Goal: Task Accomplishment & Management: Use online tool/utility

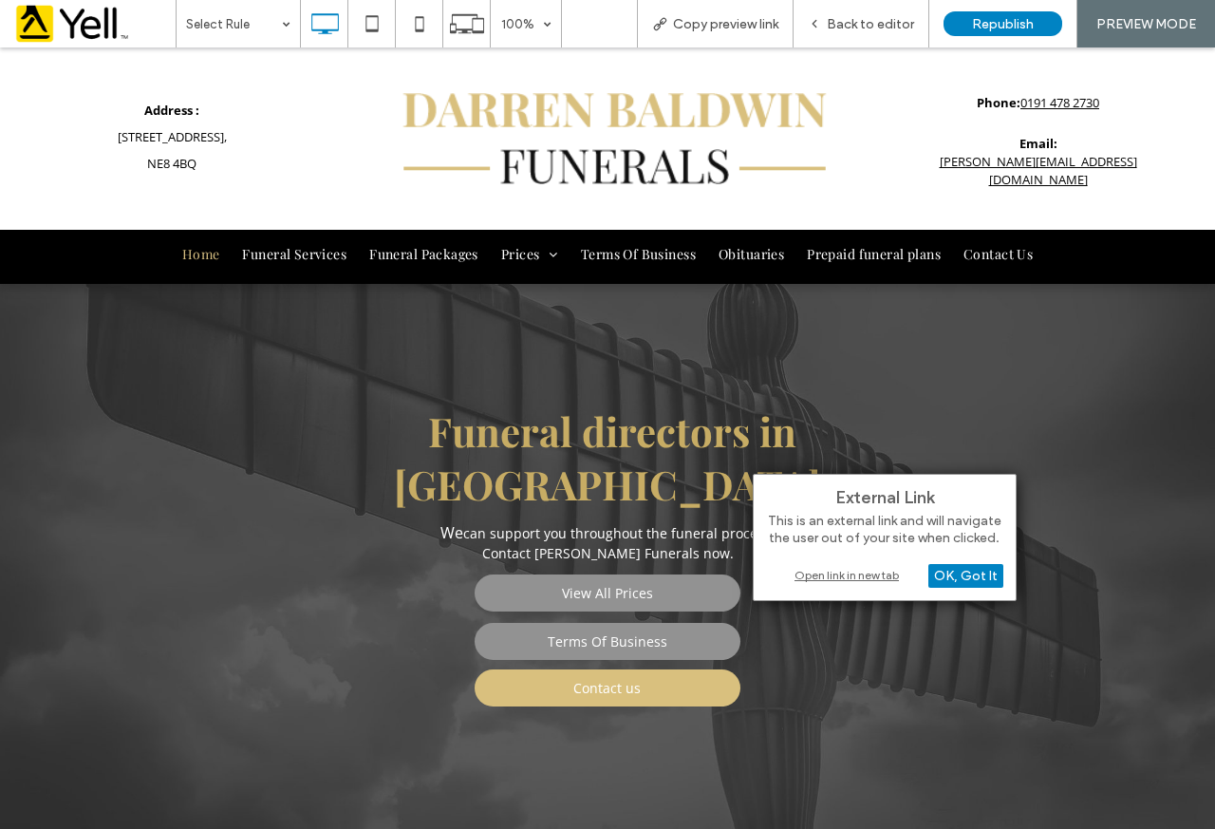
click at [853, 579] on div "Open link in new tab" at bounding box center [884, 575] width 237 height 20
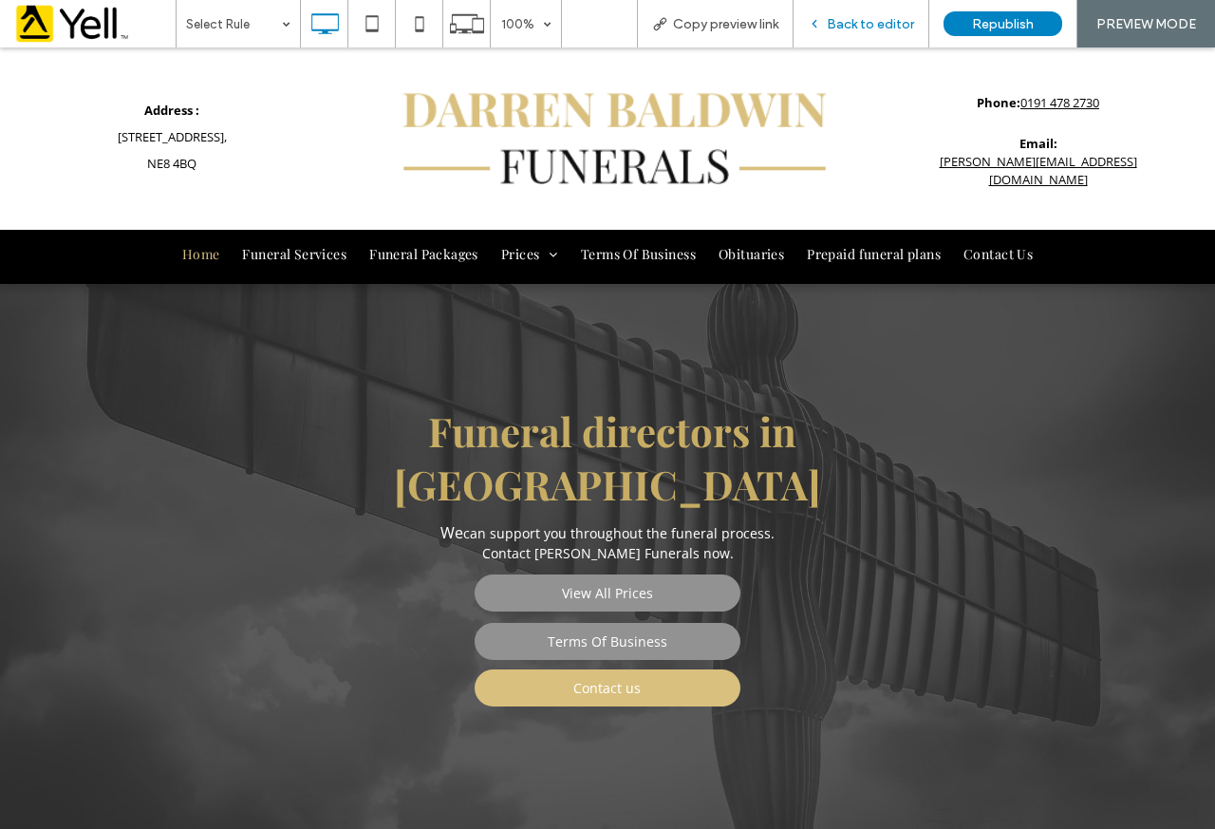
drag, startPoint x: 851, startPoint y: 29, endPoint x: 374, endPoint y: 54, distance: 477.3
click at [851, 29] on span "Back to editor" at bounding box center [870, 24] width 87 height 16
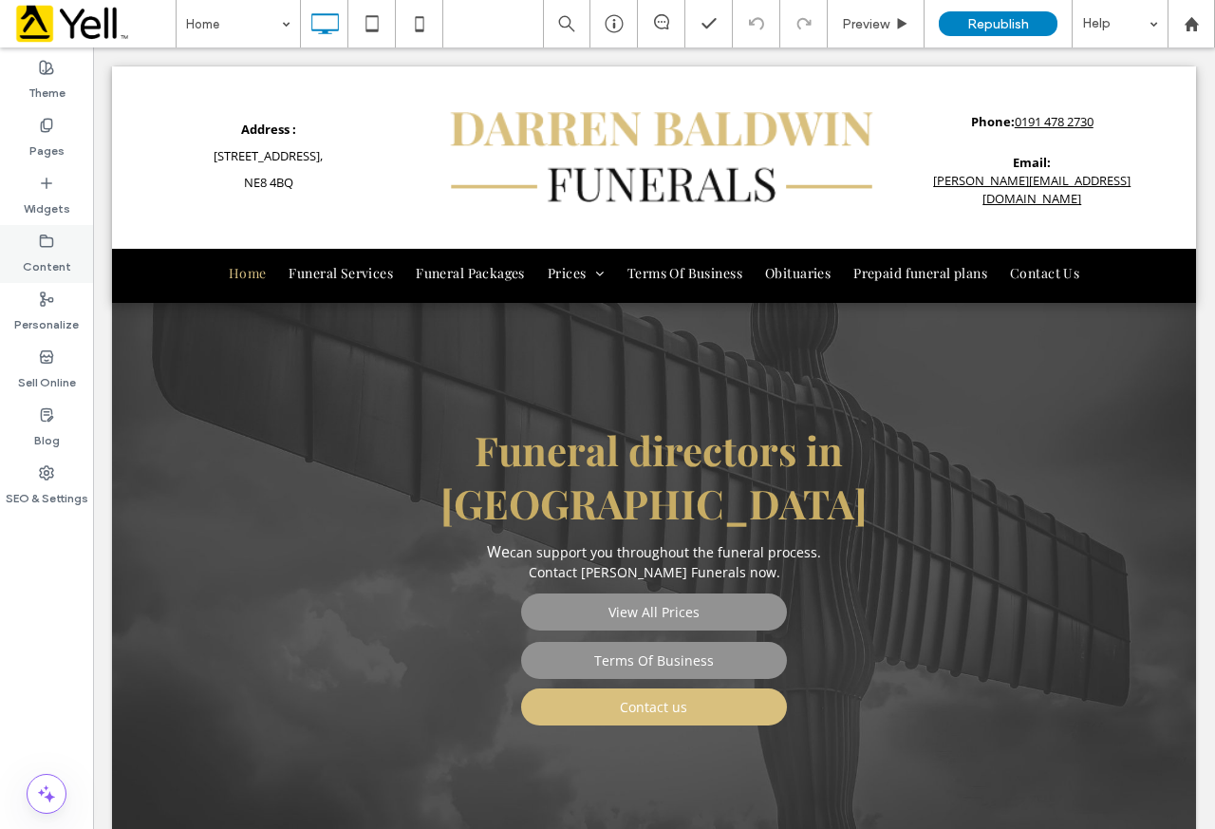
click at [44, 236] on icon at bounding box center [46, 241] width 15 height 15
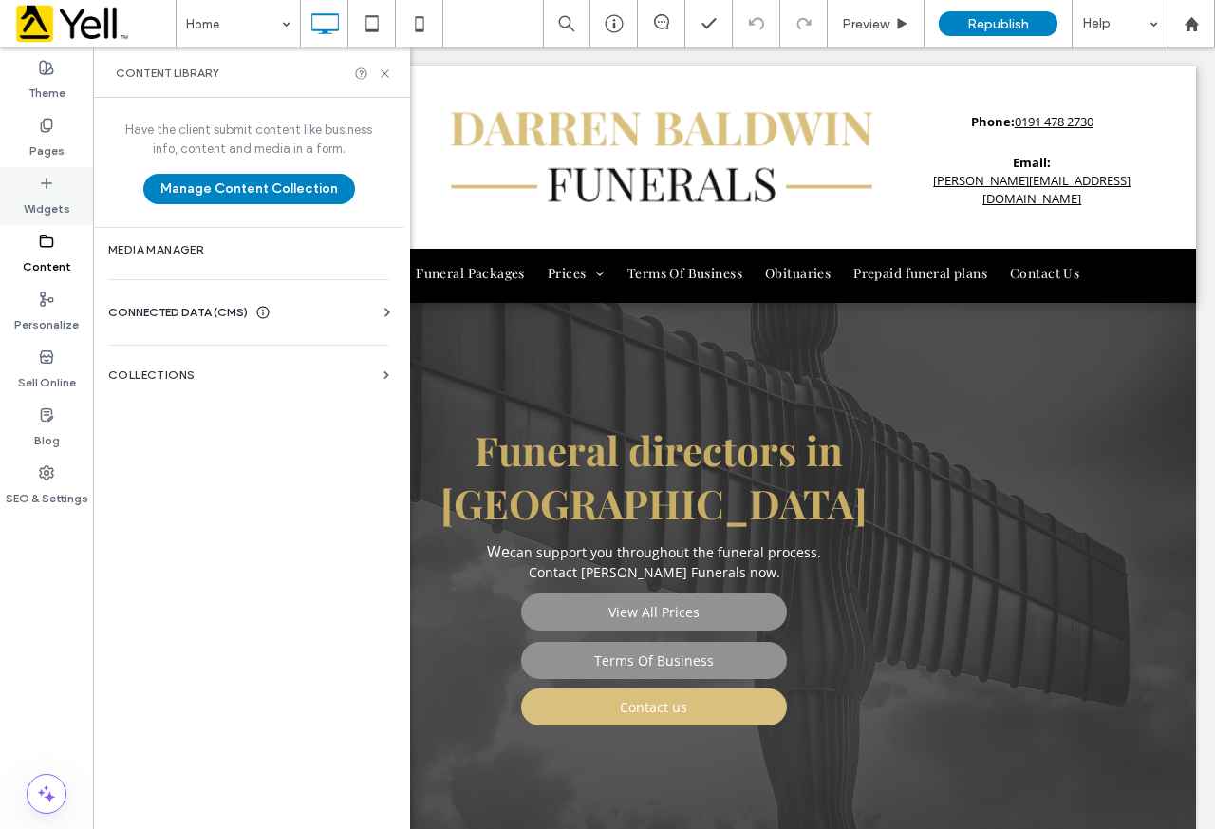
click at [57, 179] on div "Widgets" at bounding box center [46, 196] width 93 height 58
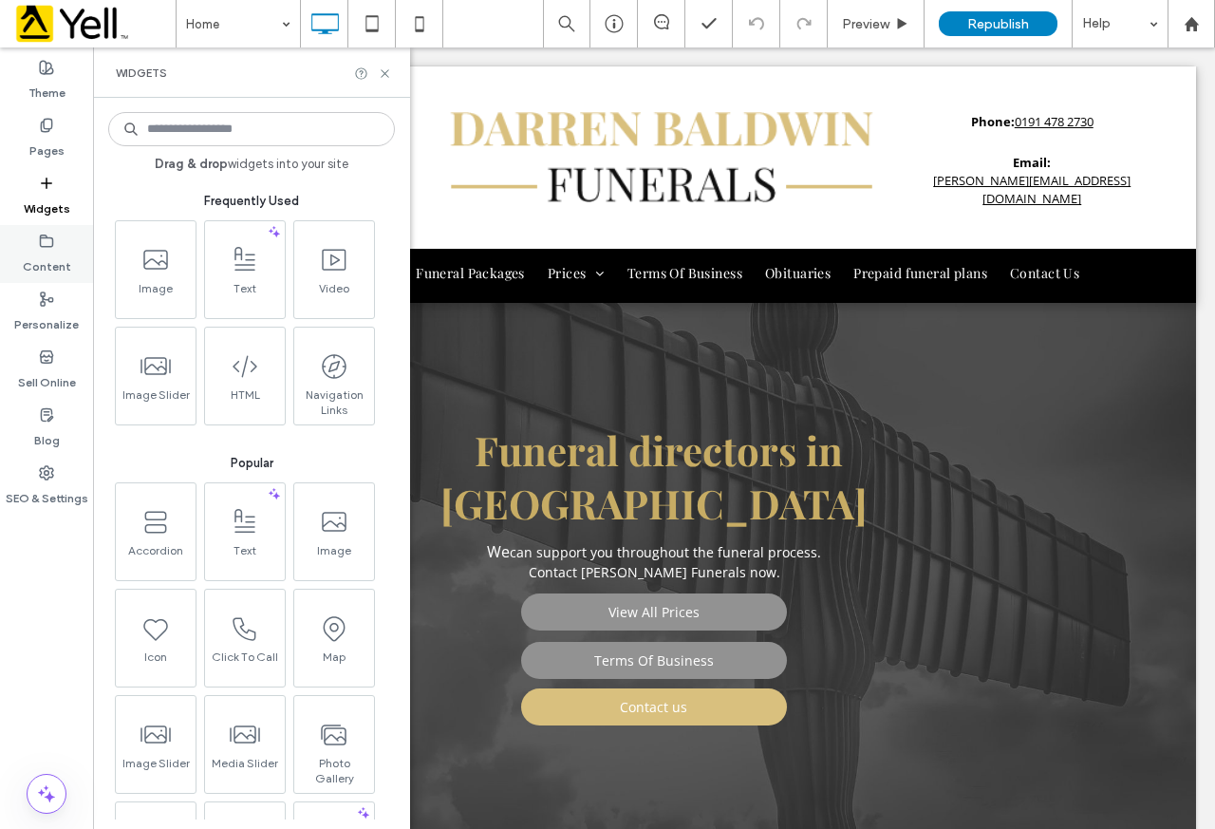
click at [50, 241] on icon at bounding box center [46, 241] width 15 height 15
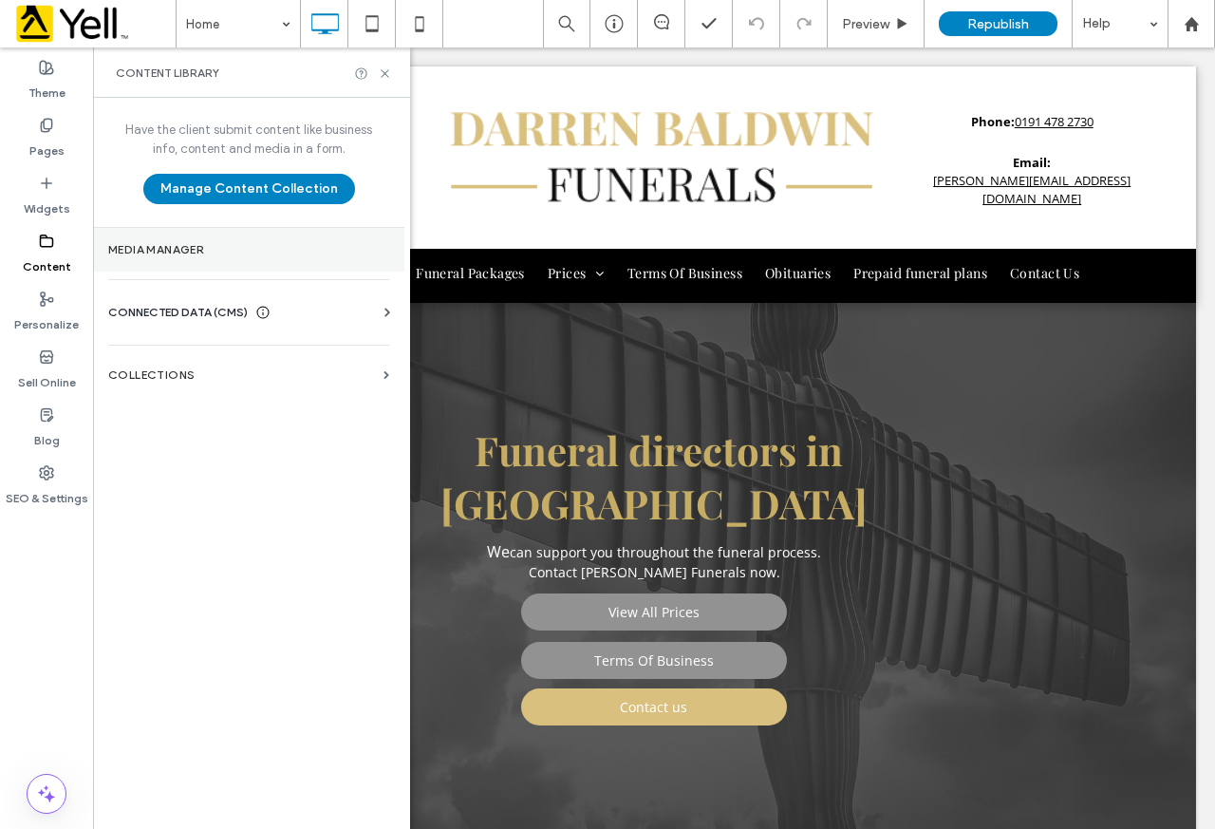
click at [169, 252] on label "Media Manager" at bounding box center [248, 249] width 281 height 13
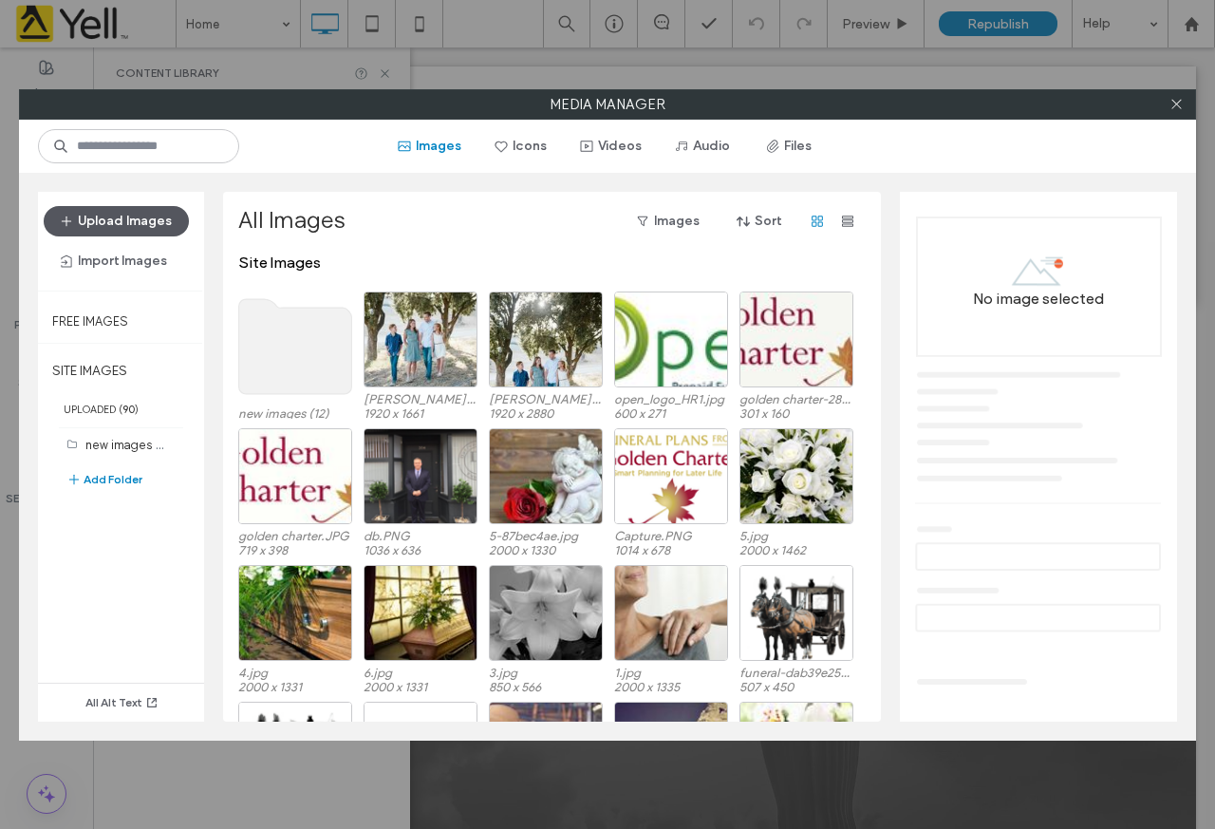
click at [146, 216] on button "Upload Images" at bounding box center [116, 221] width 145 height 30
click at [797, 142] on button "Files" at bounding box center [789, 146] width 85 height 30
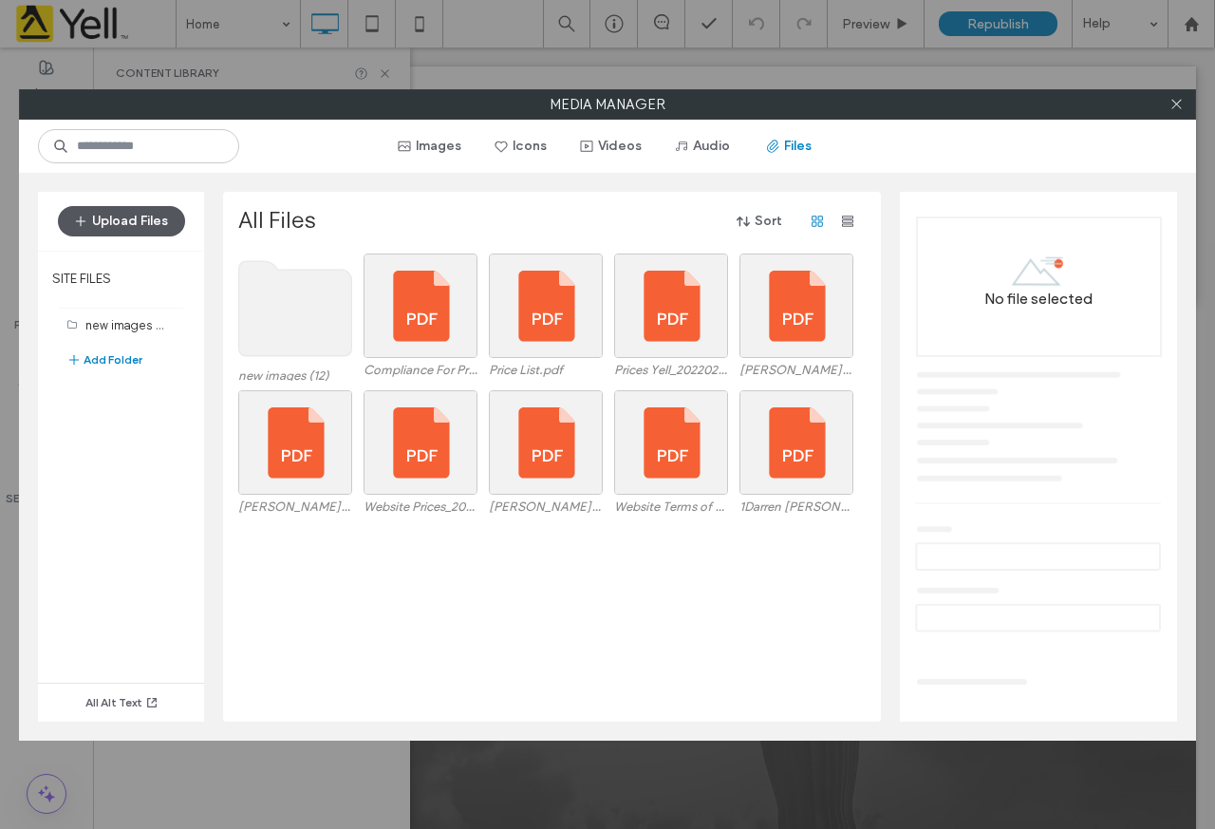
click at [146, 208] on button "Upload Files" at bounding box center [121, 221] width 127 height 30
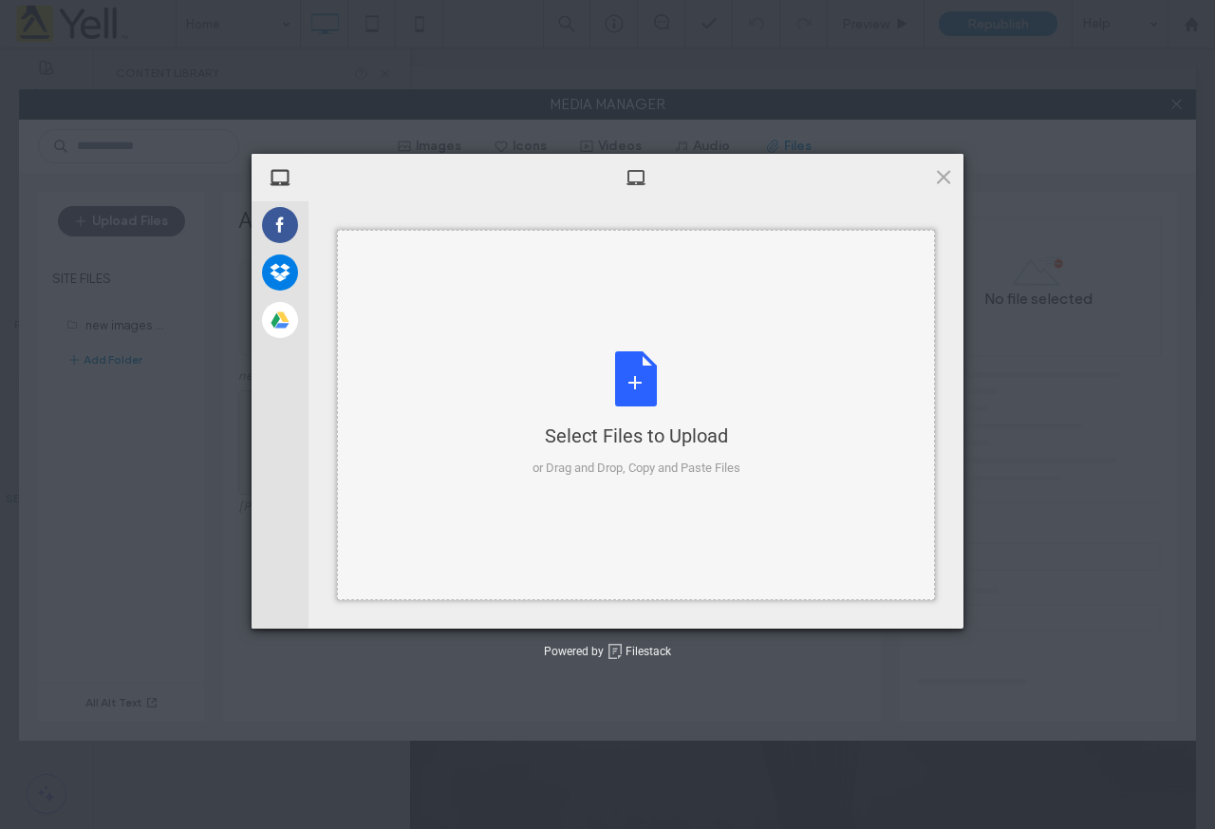
click at [521, 448] on div "Select Files to Upload or Drag and Drop, Copy and Paste Files" at bounding box center [636, 415] width 598 height 370
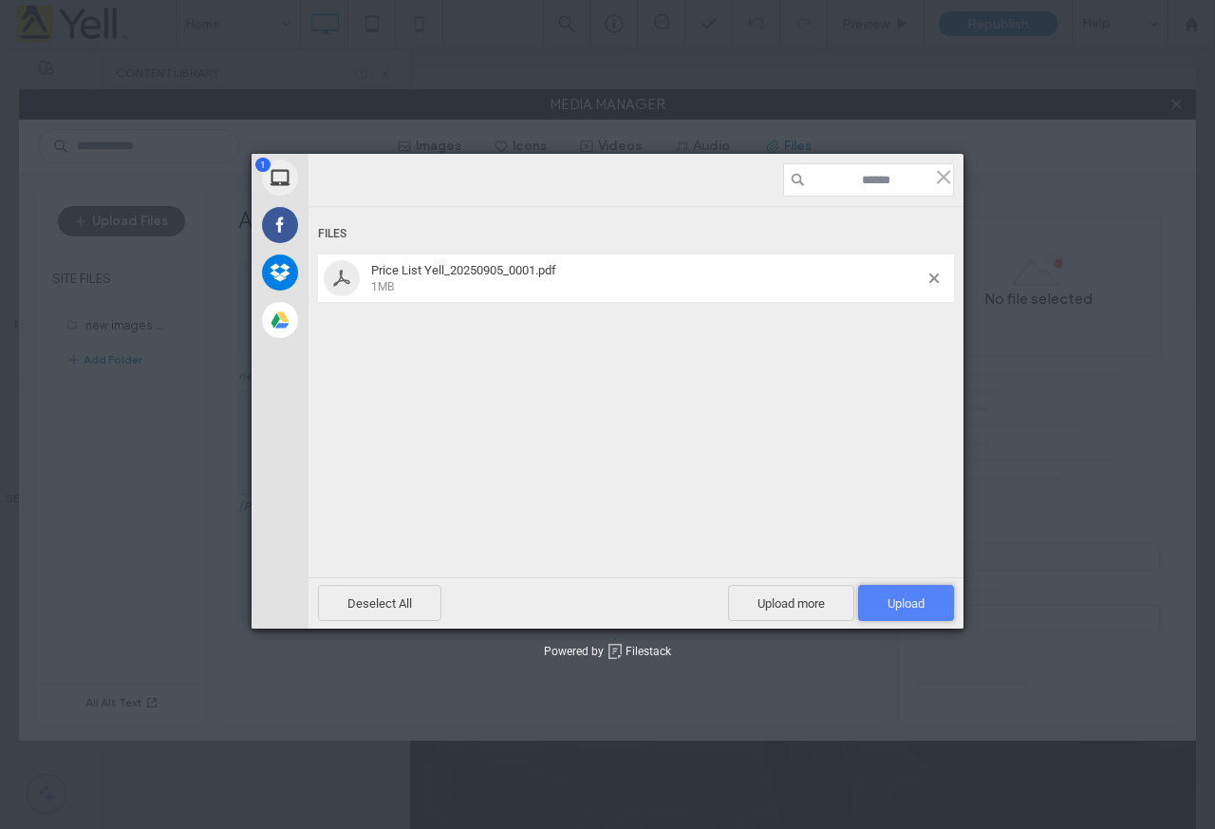
click at [888, 608] on span "Upload 1" at bounding box center [906, 603] width 37 height 14
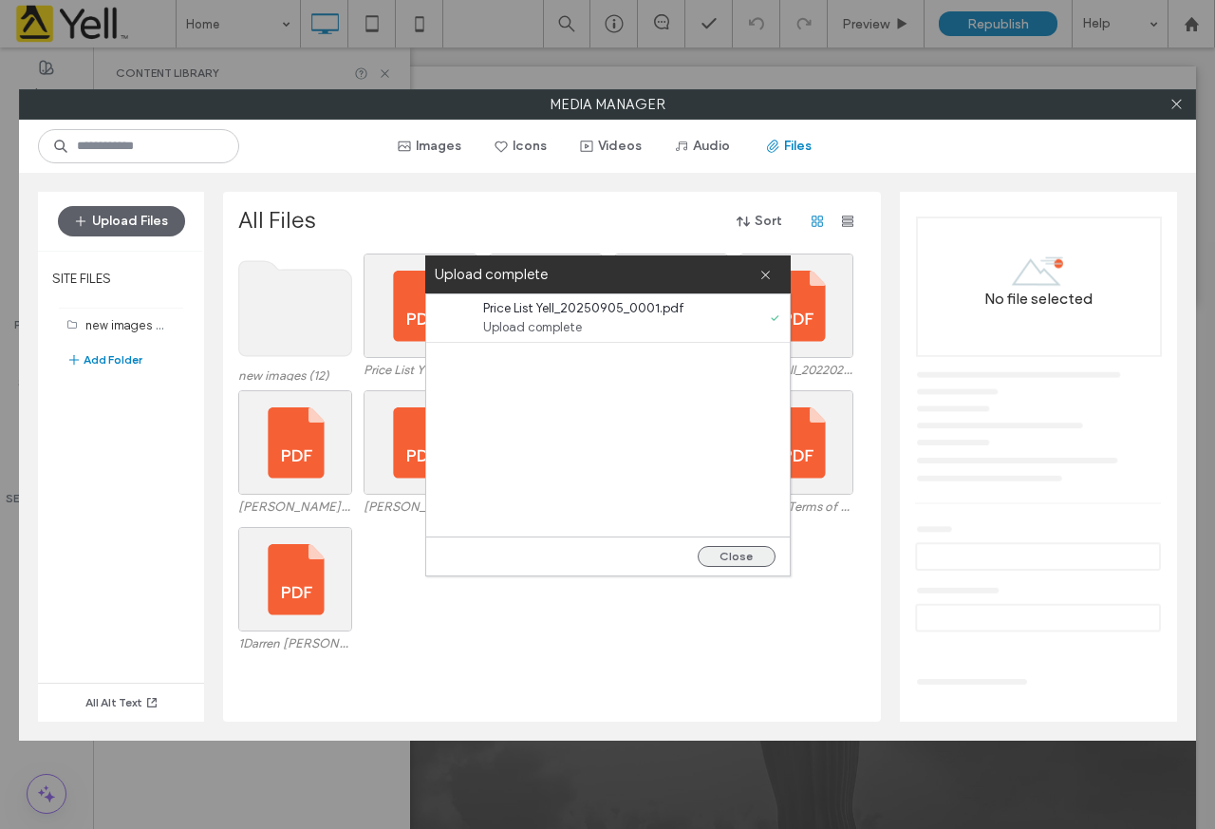
click at [740, 551] on button "Close" at bounding box center [737, 556] width 78 height 21
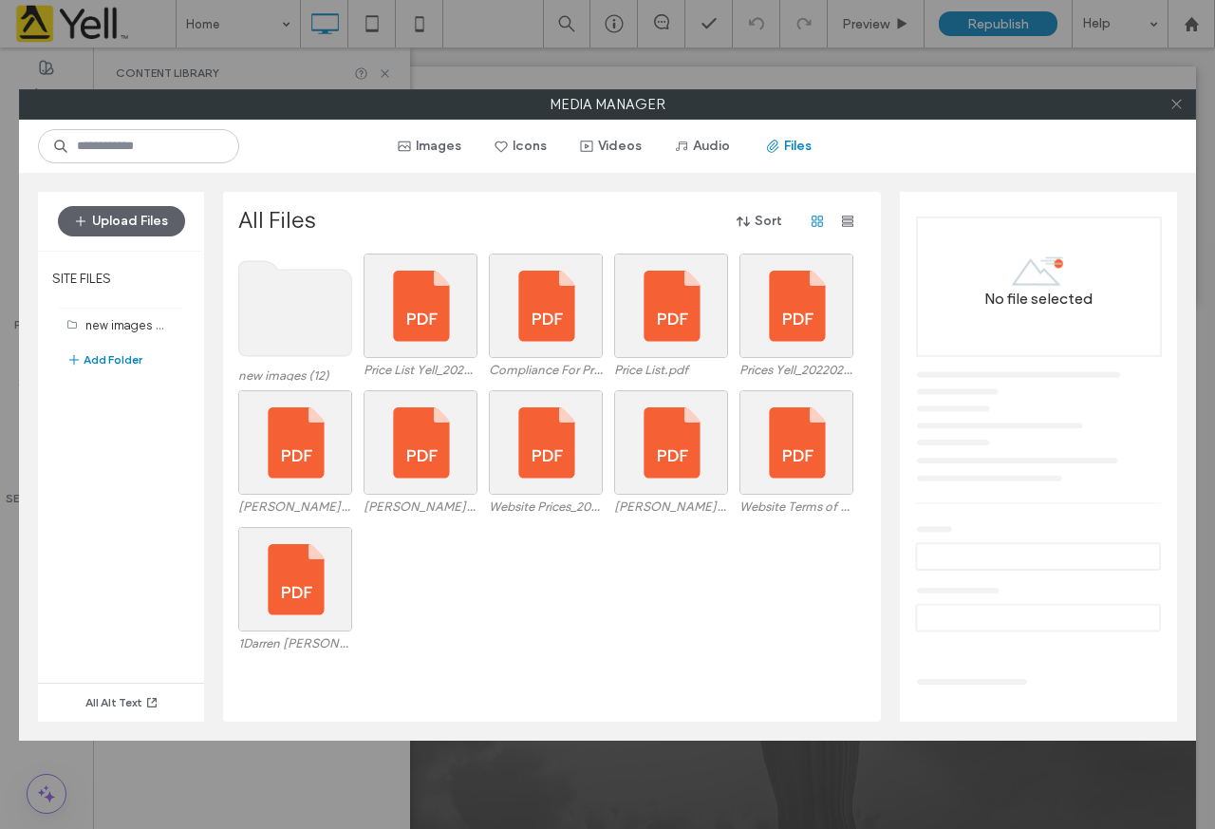
click at [1181, 103] on icon at bounding box center [1177, 104] width 14 height 14
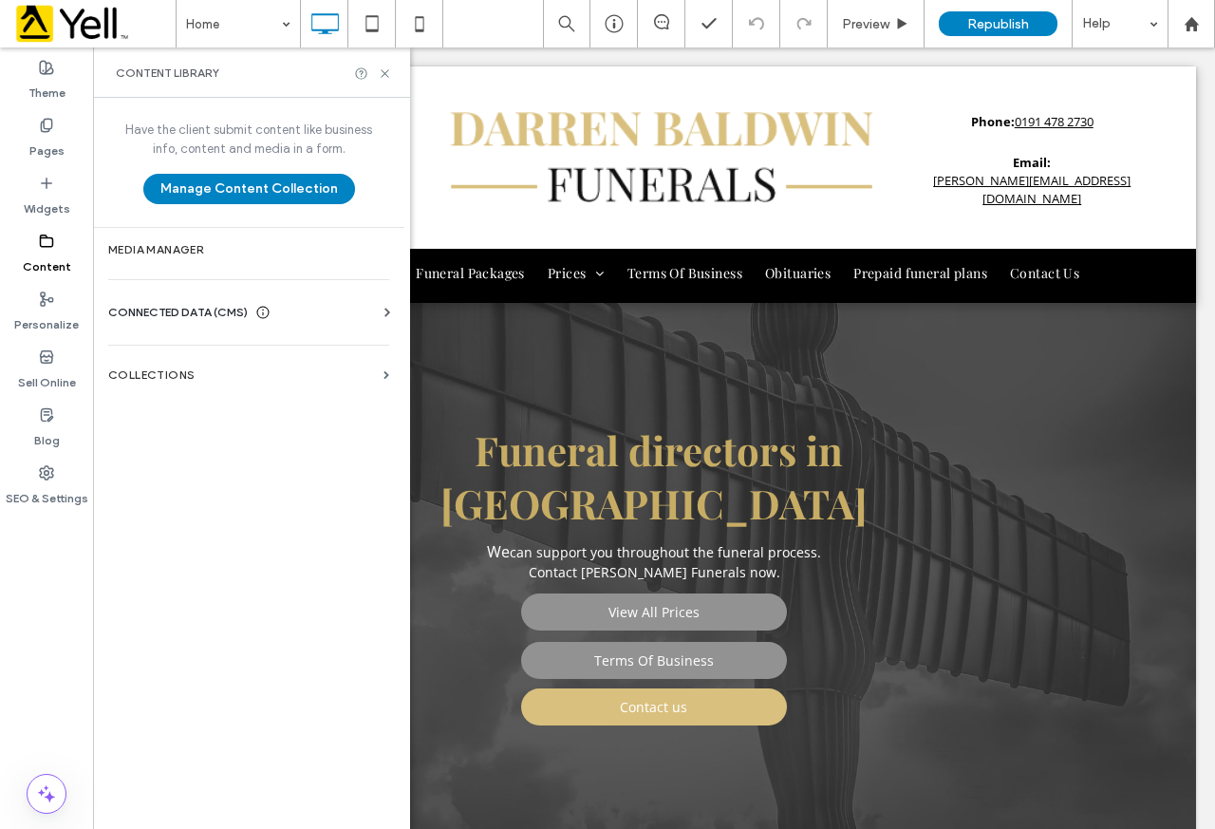
click at [382, 65] on div "Content Library" at bounding box center [251, 72] width 317 height 50
drag, startPoint x: 382, startPoint y: 70, endPoint x: 347, endPoint y: 73, distance: 35.2
click at [382, 70] on use at bounding box center [385, 73] width 8 height 8
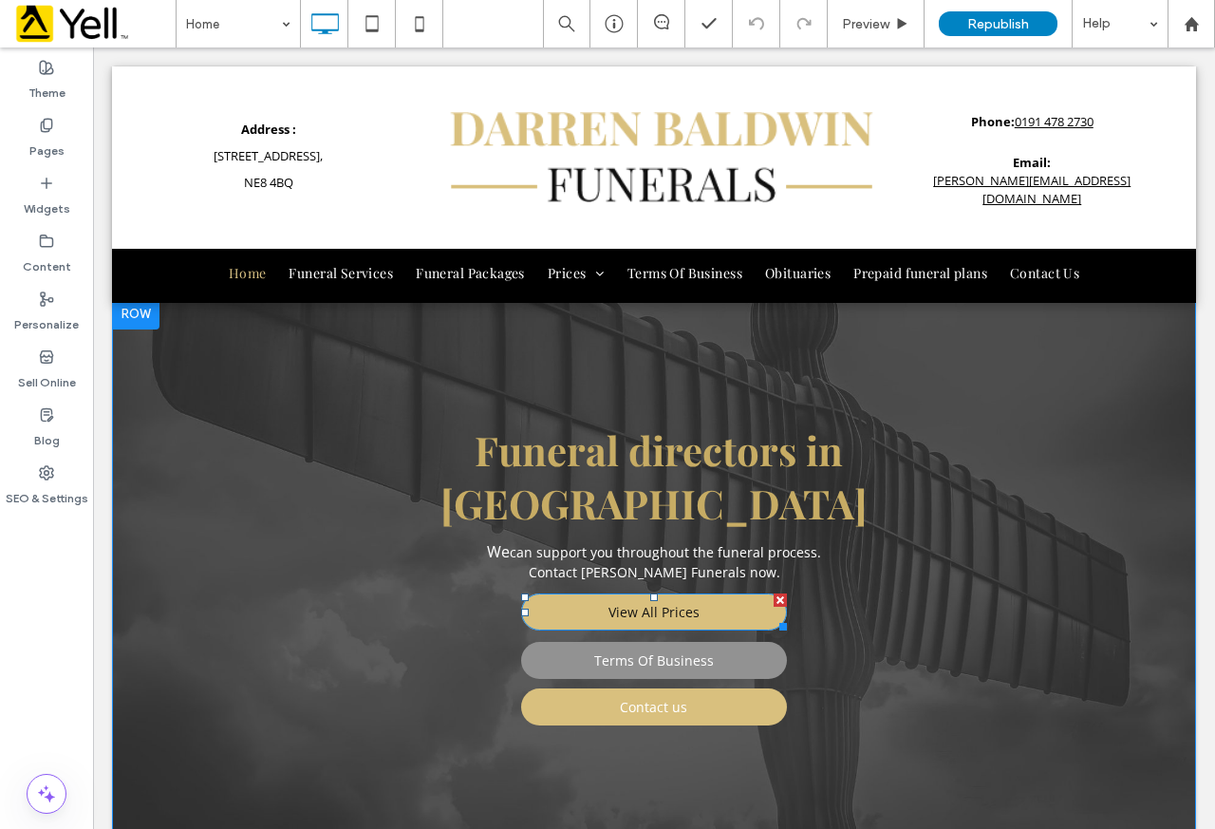
click at [709, 593] on link "View All Prices" at bounding box center [654, 611] width 266 height 37
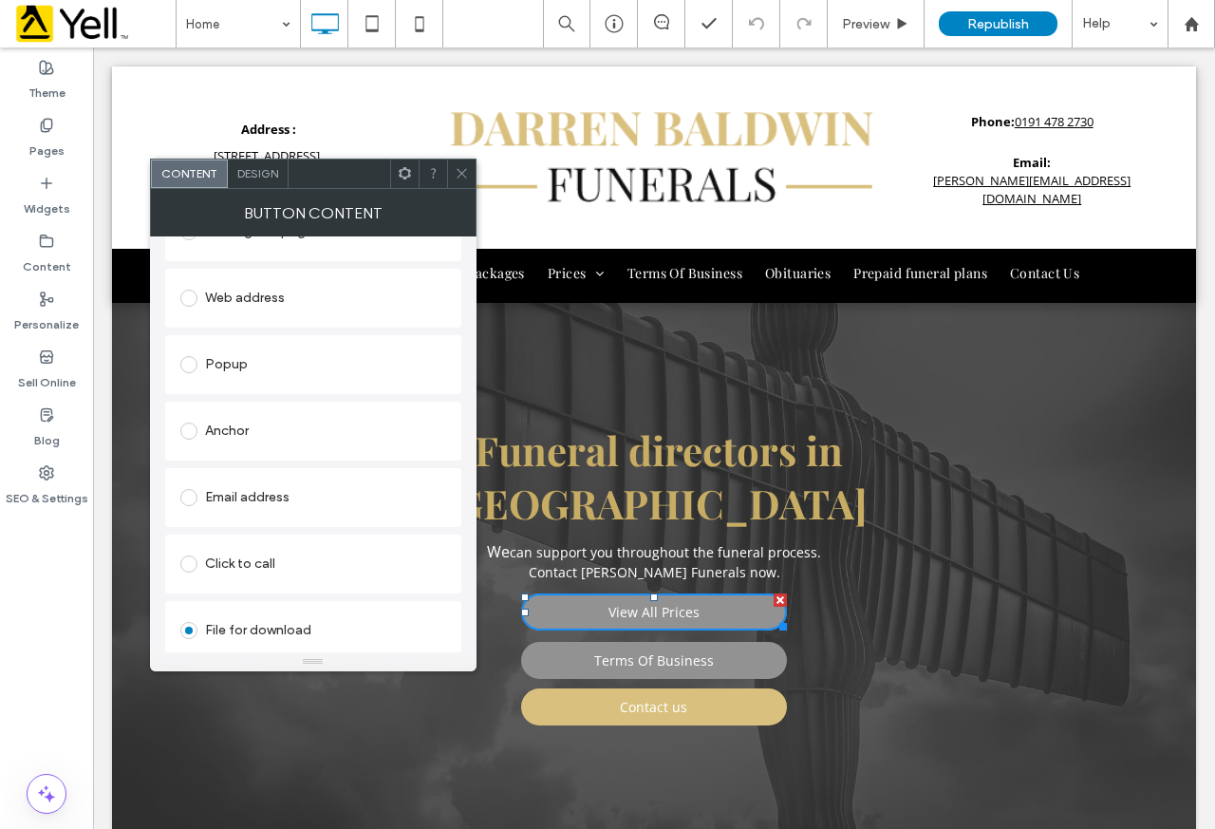
scroll to position [302, 0]
click at [205, 634] on div "Change file" at bounding box center [211, 636] width 62 height 14
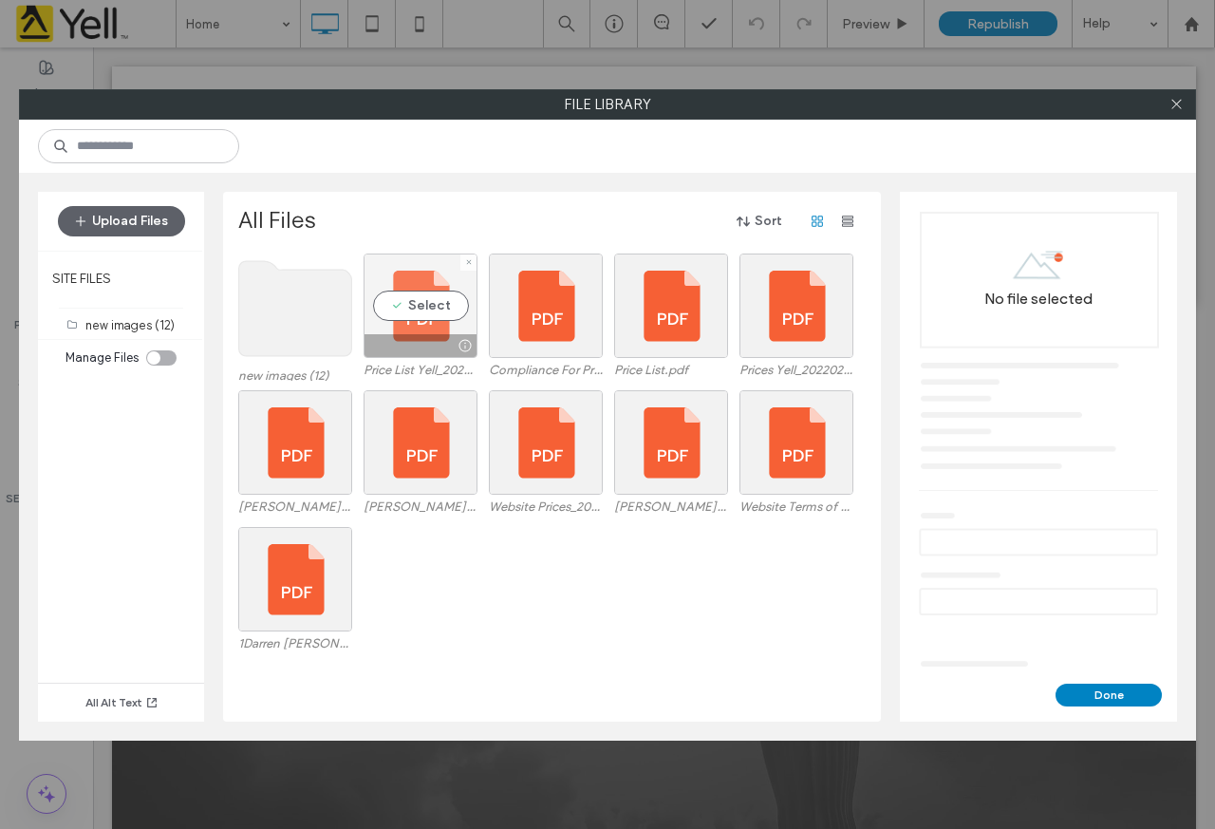
click at [428, 305] on div "Select" at bounding box center [421, 306] width 114 height 104
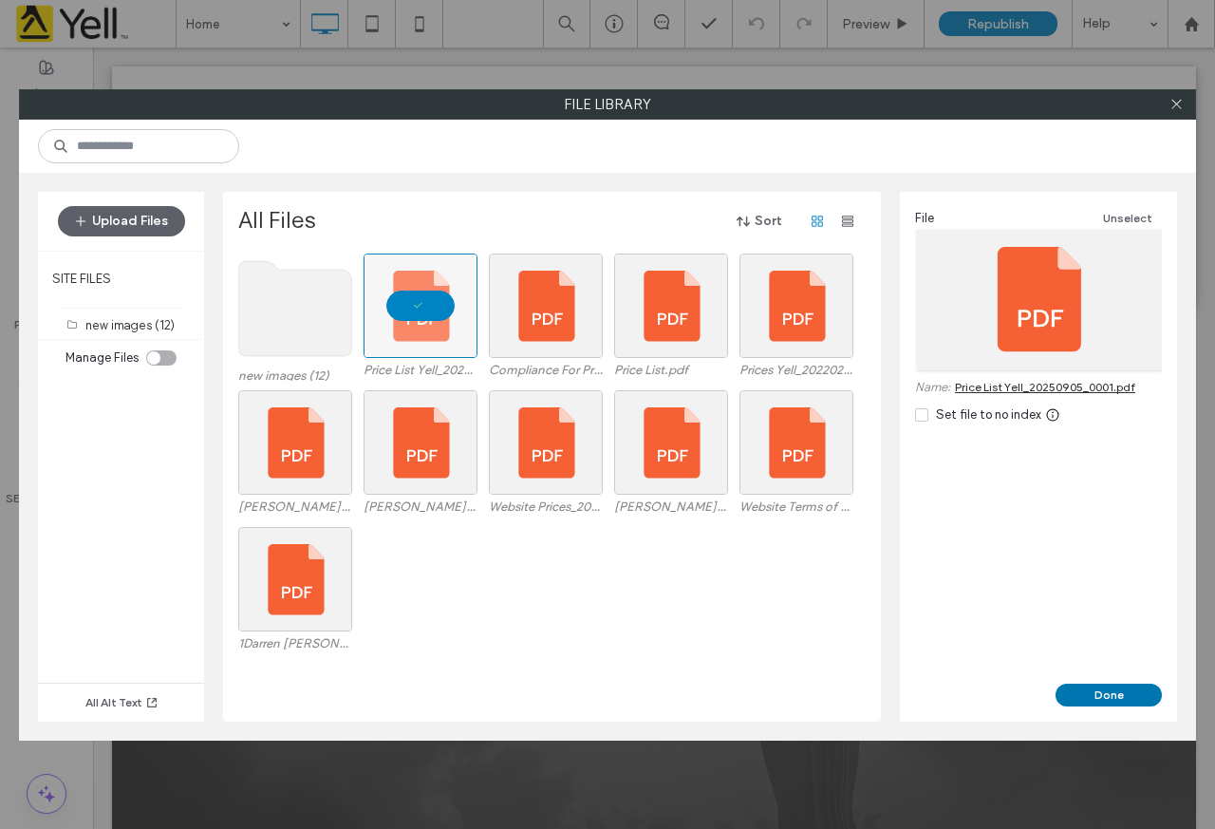
click at [1119, 695] on button "Done" at bounding box center [1109, 695] width 106 height 23
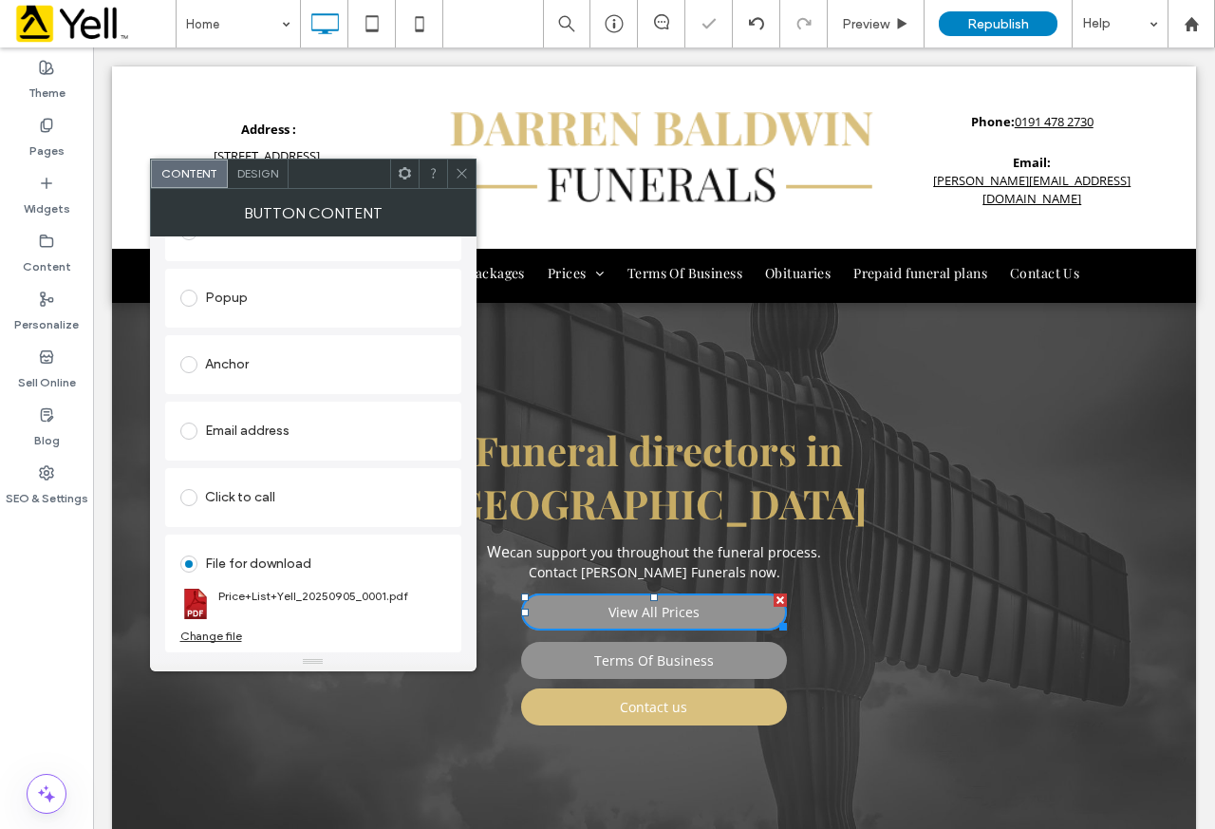
click at [461, 170] on icon at bounding box center [462, 173] width 14 height 14
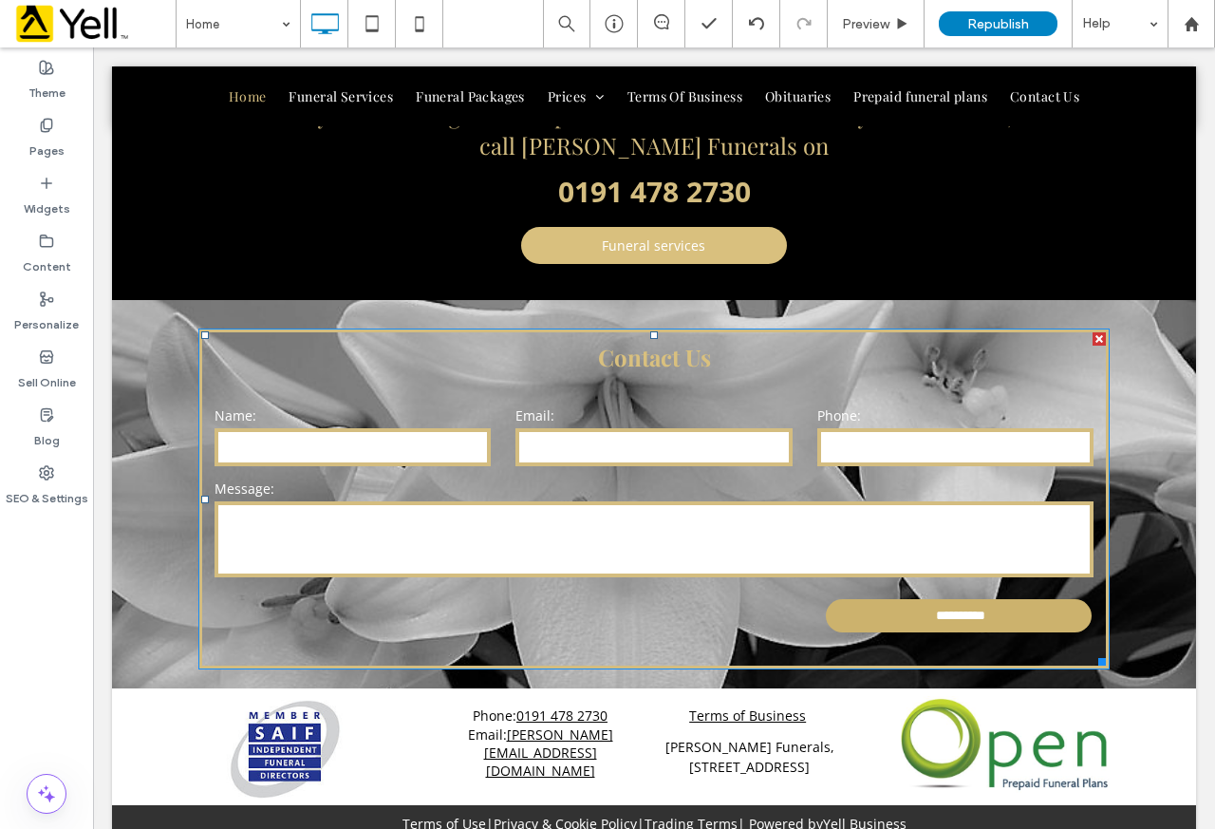
scroll to position [1926, 0]
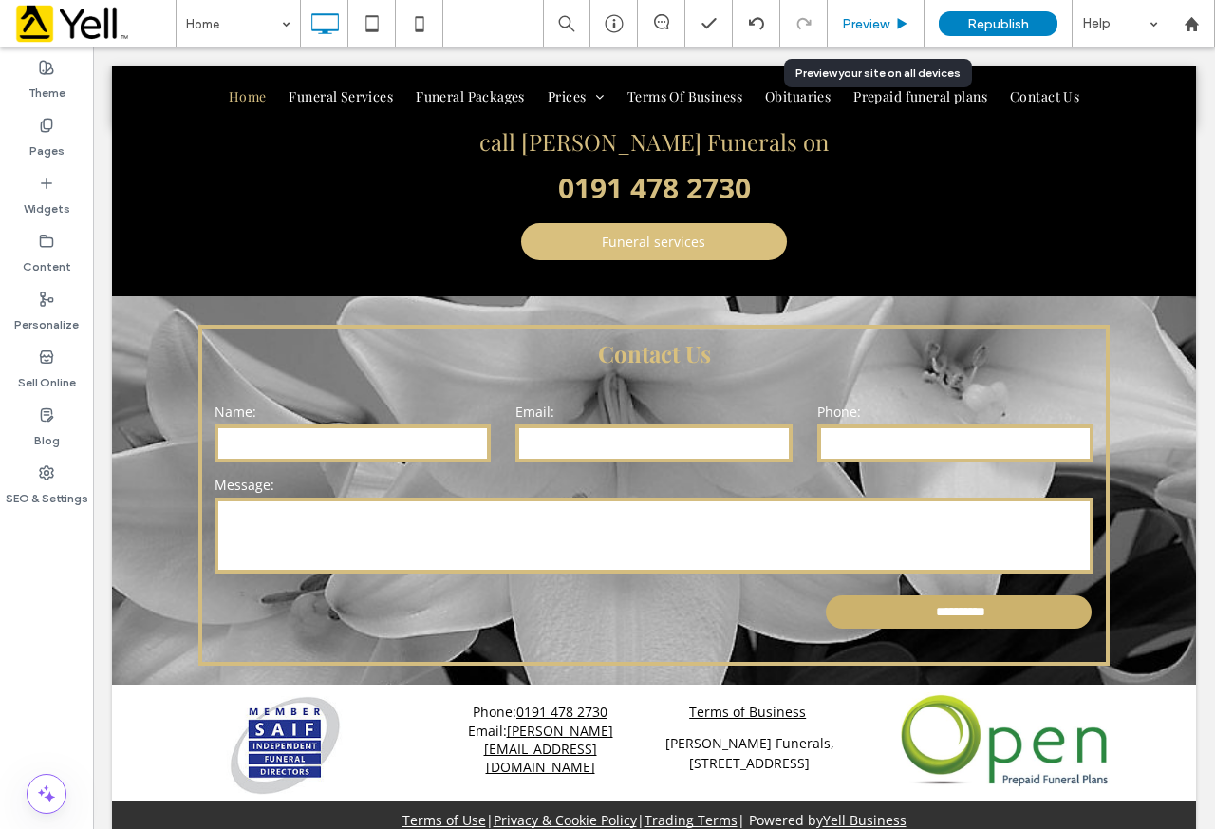
drag, startPoint x: 877, startPoint y: 20, endPoint x: 714, endPoint y: 21, distance: 163.3
click at [877, 20] on span "Preview" at bounding box center [865, 24] width 47 height 16
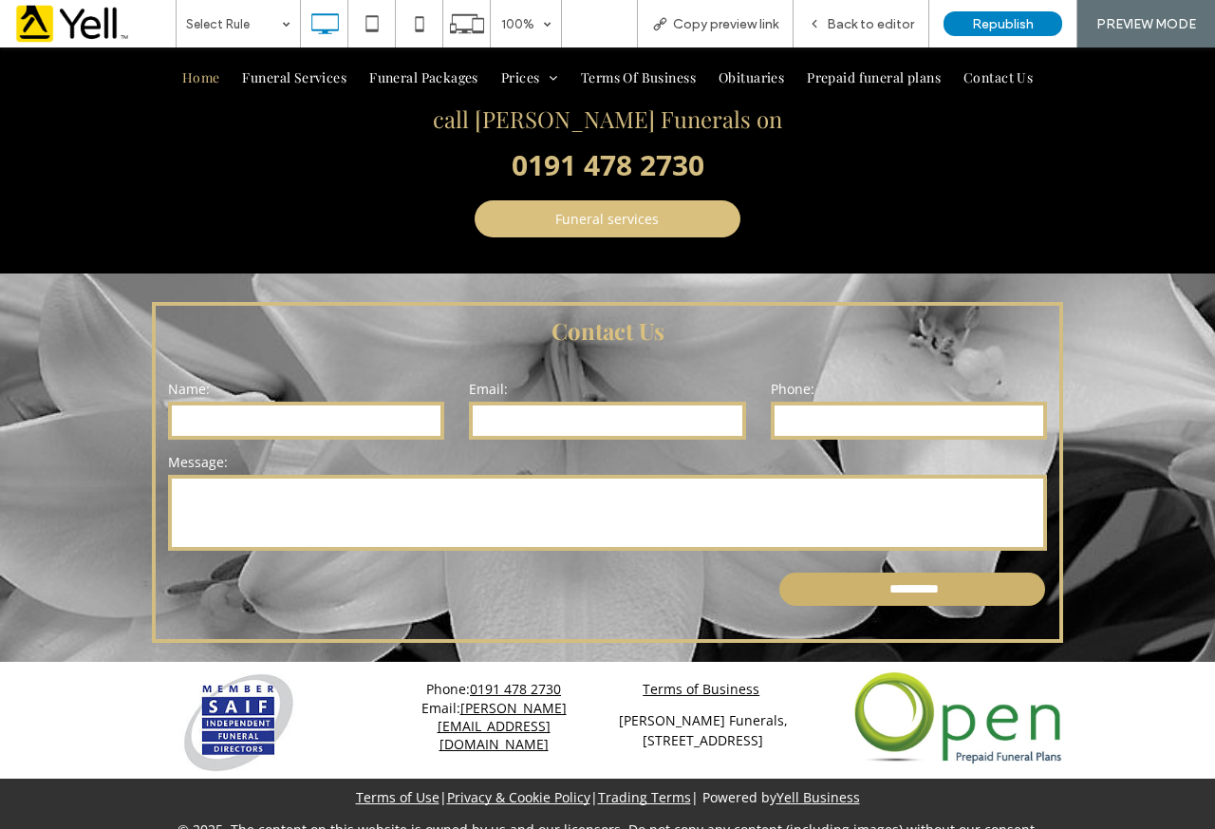
scroll to position [1882, 0]
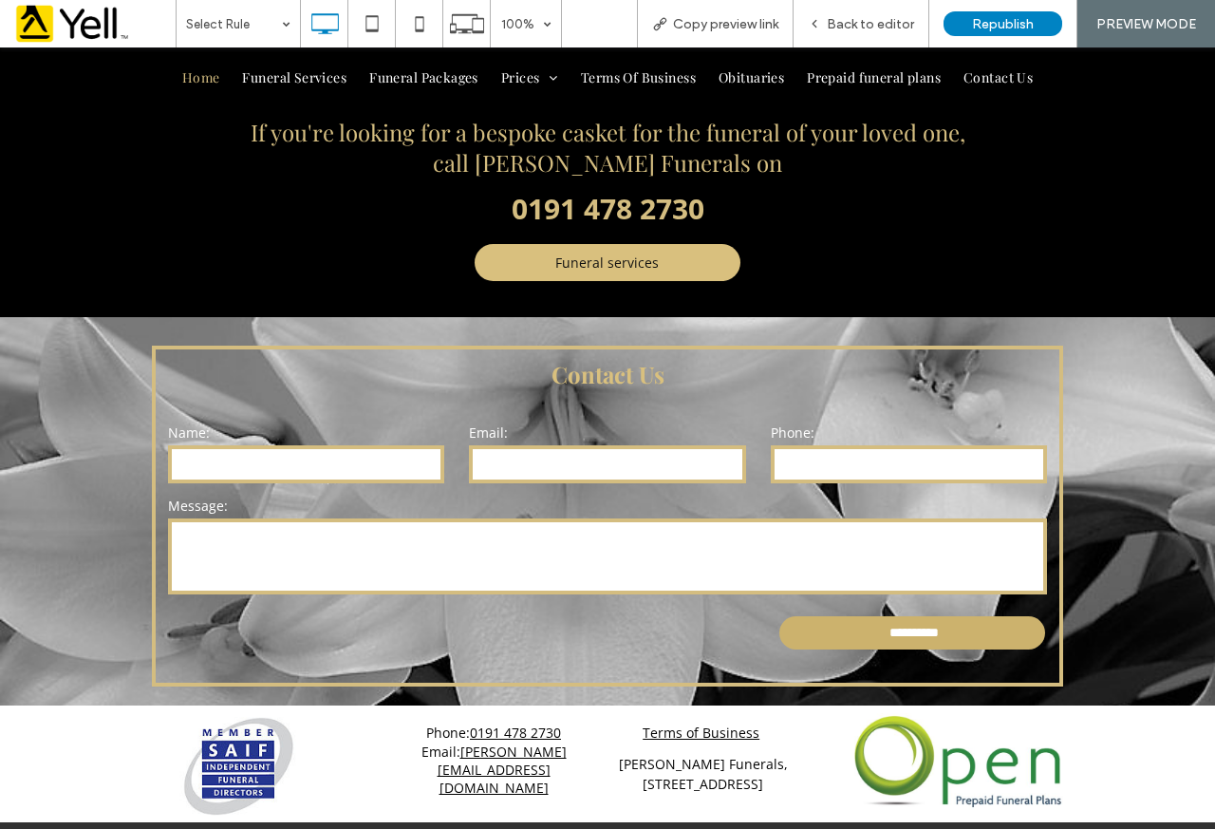
click at [646, 244] on span "Funeral services" at bounding box center [606, 262] width 103 height 37
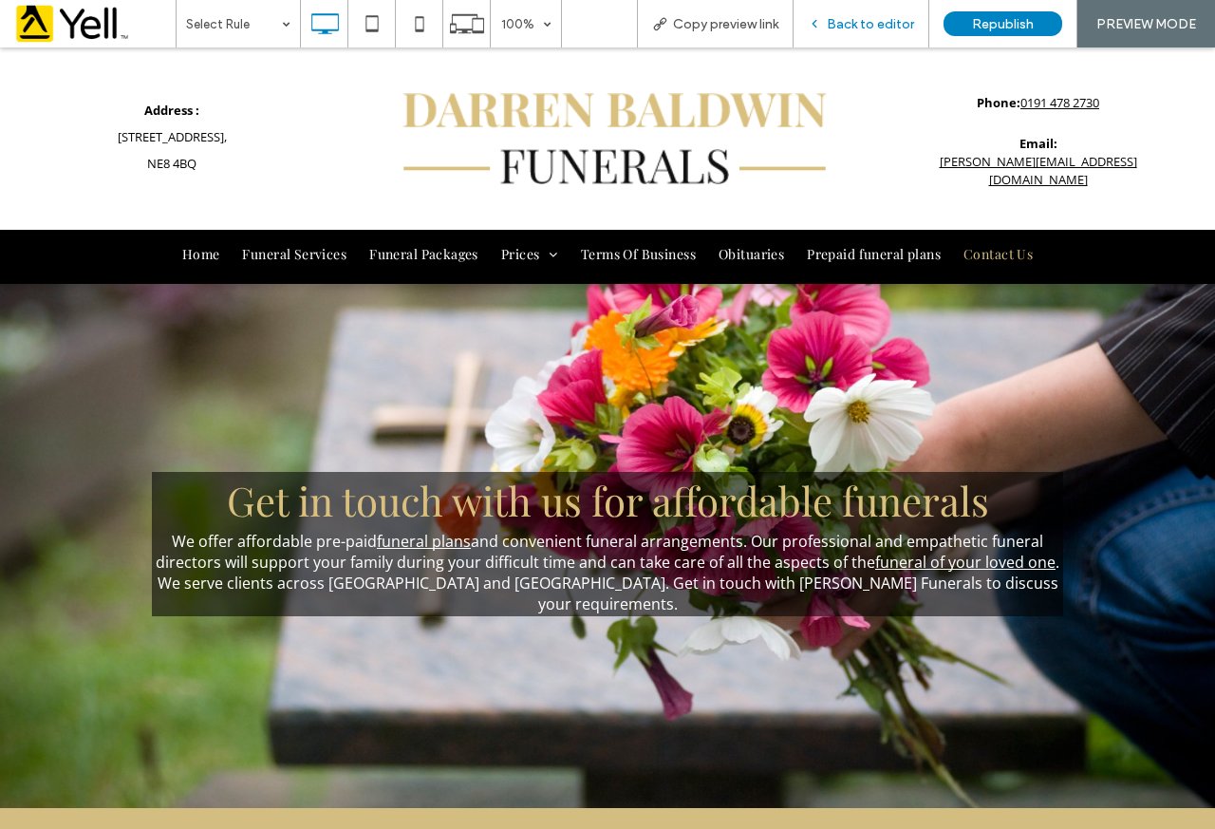
click at [884, 17] on span "Back to editor" at bounding box center [870, 24] width 87 height 16
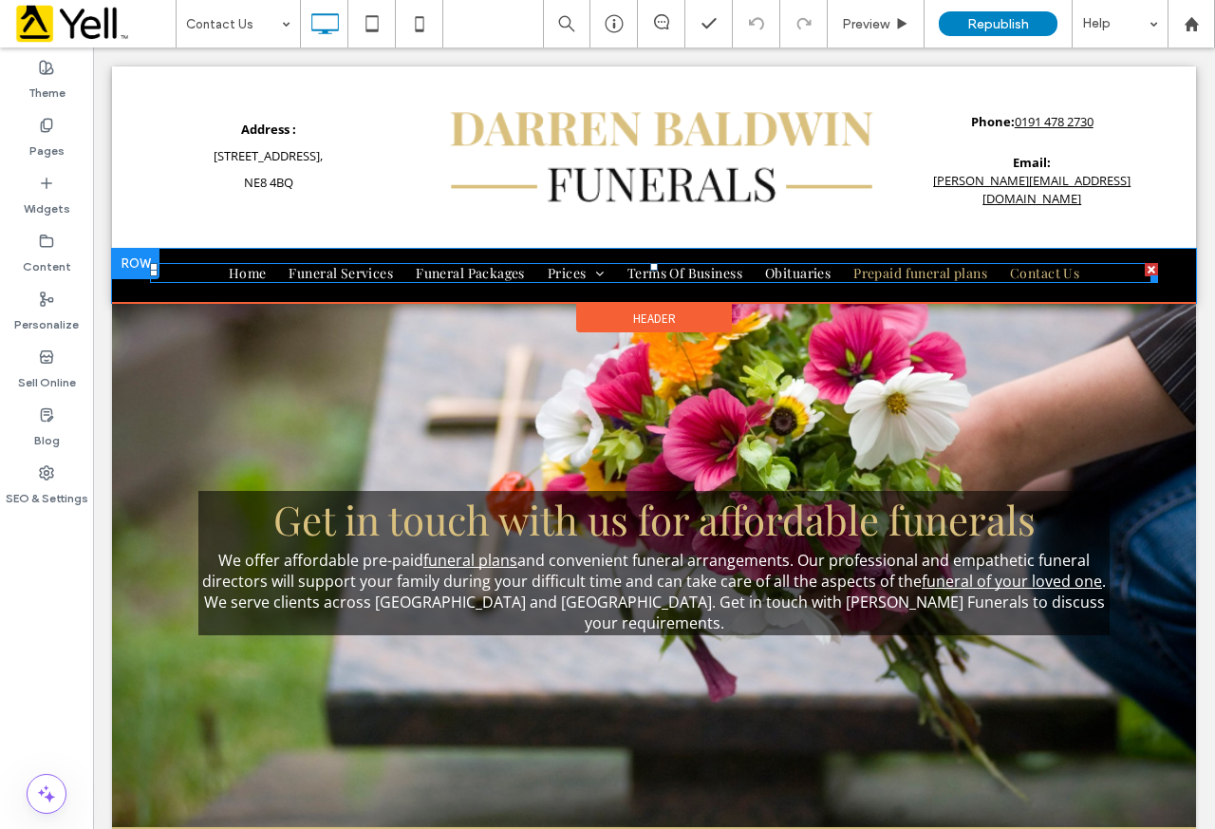
click at [913, 269] on span "Prepaid funeral plans" at bounding box center [921, 273] width 134 height 20
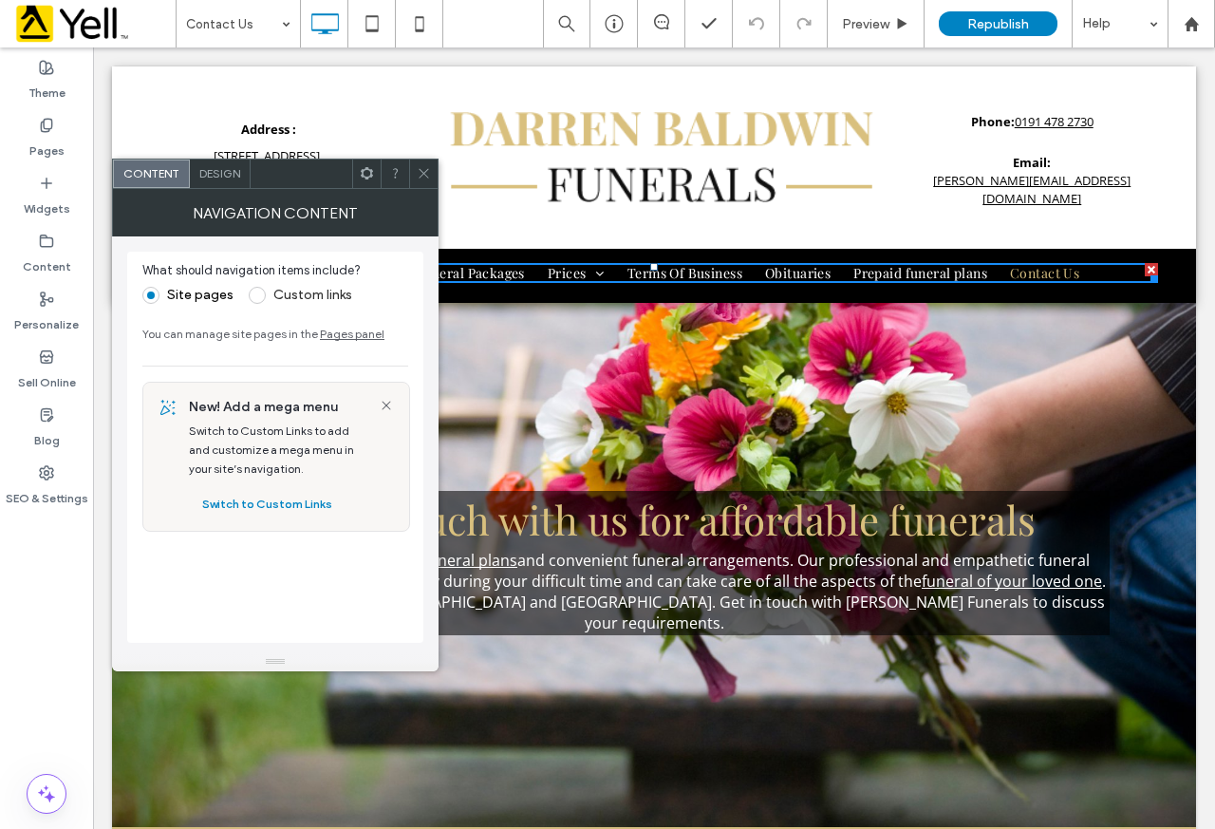
click at [423, 167] on icon at bounding box center [424, 173] width 14 height 14
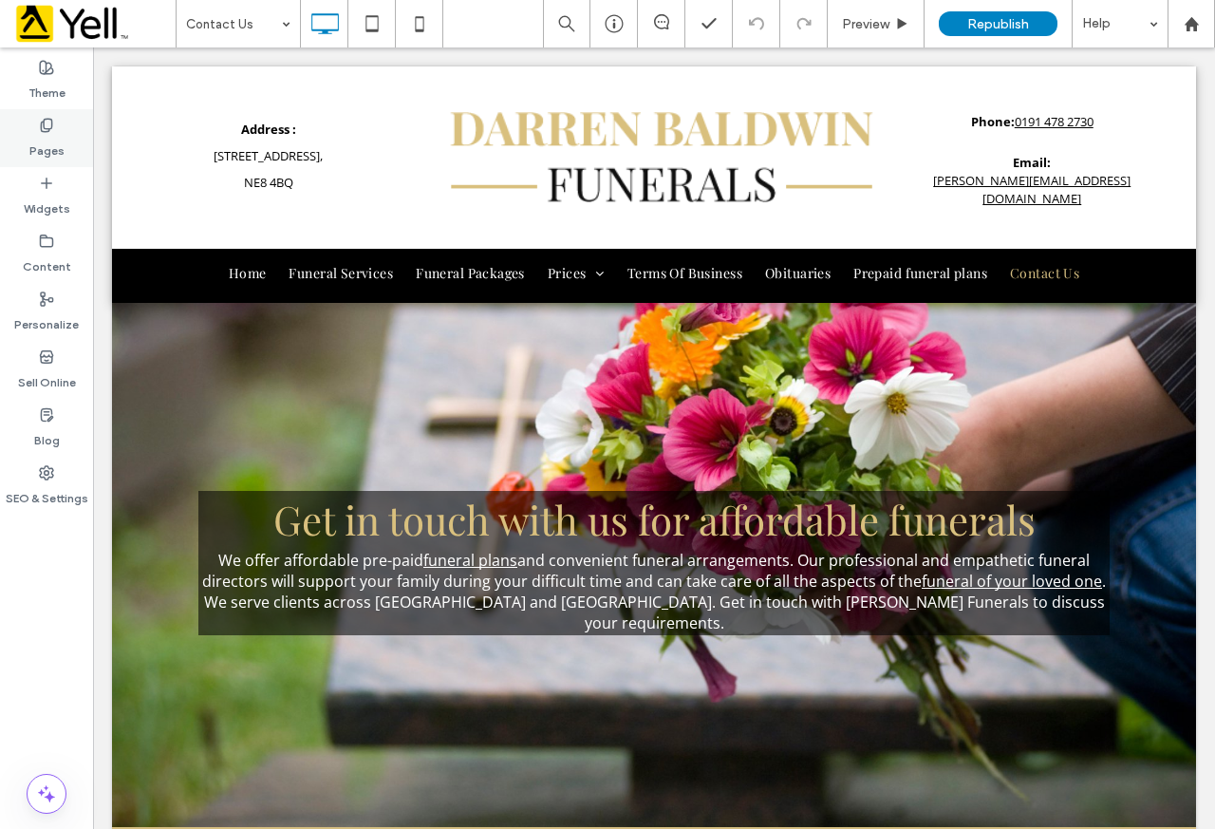
click at [60, 124] on div "Pages" at bounding box center [46, 138] width 93 height 58
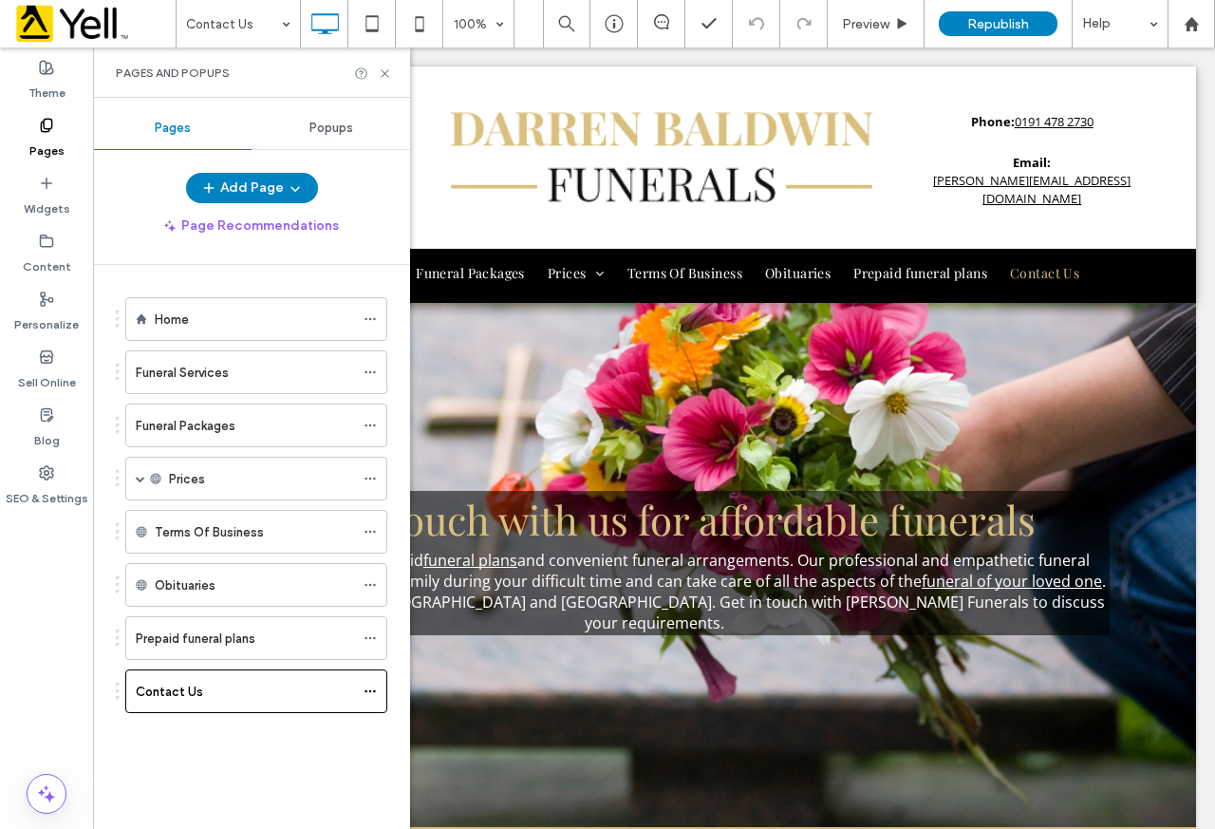
drag, startPoint x: 222, startPoint y: 643, endPoint x: 225, endPoint y: 631, distance: 11.7
click at [224, 643] on label "Prepaid funeral plans" at bounding box center [196, 638] width 120 height 33
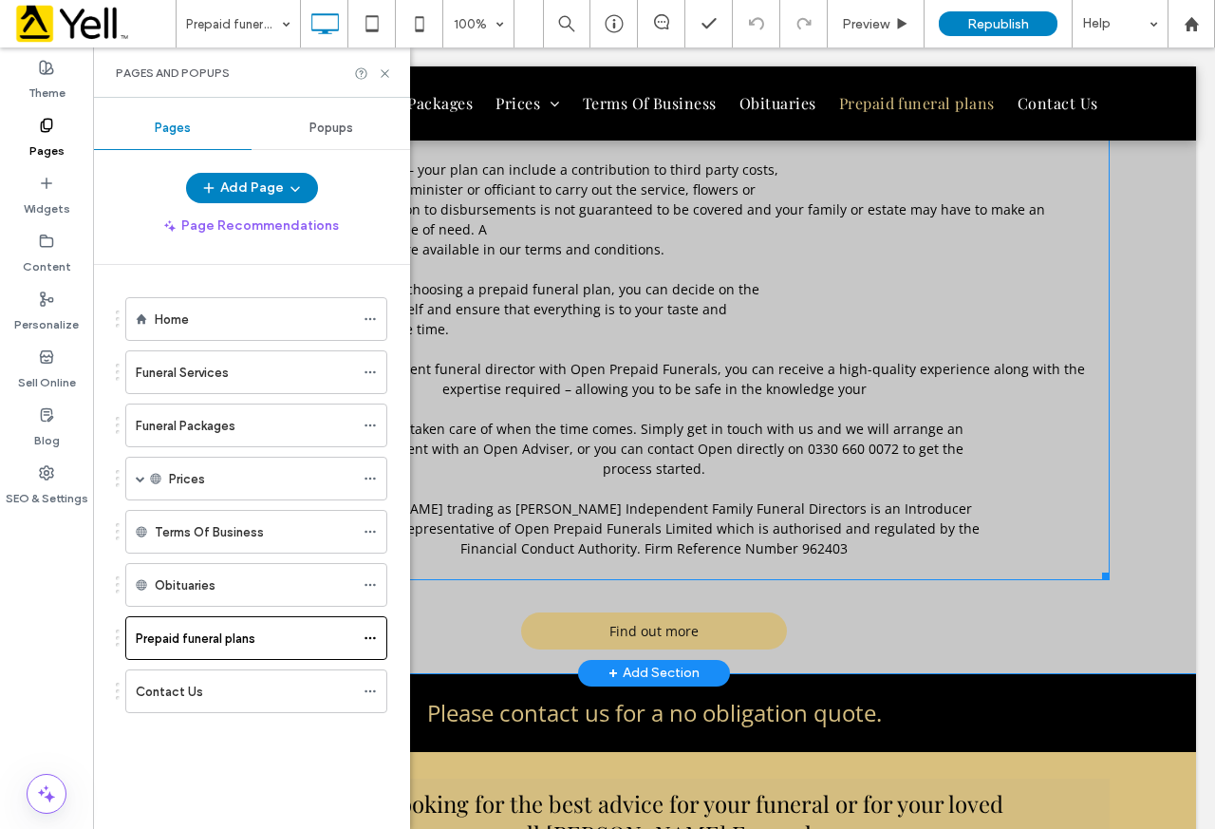
scroll to position [2659, 0]
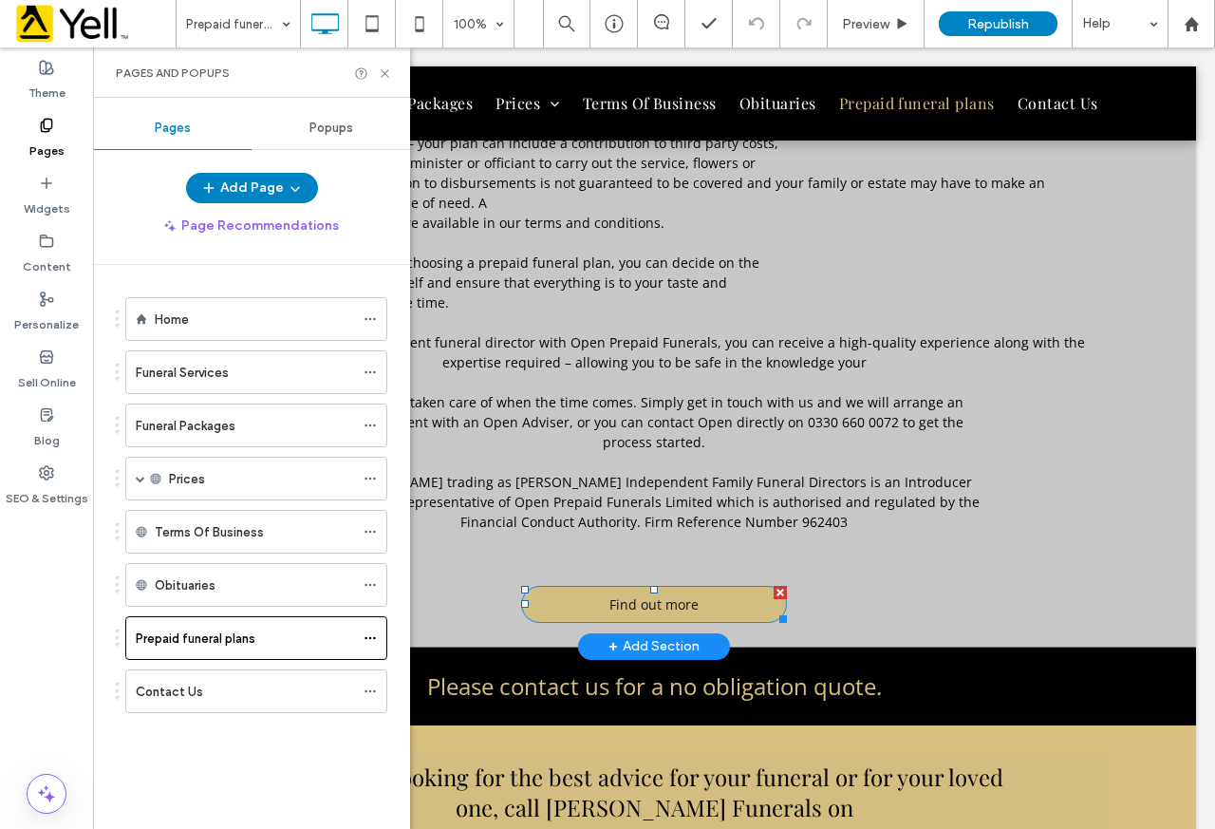
click at [708, 586] on link "Find out more" at bounding box center [654, 604] width 266 height 37
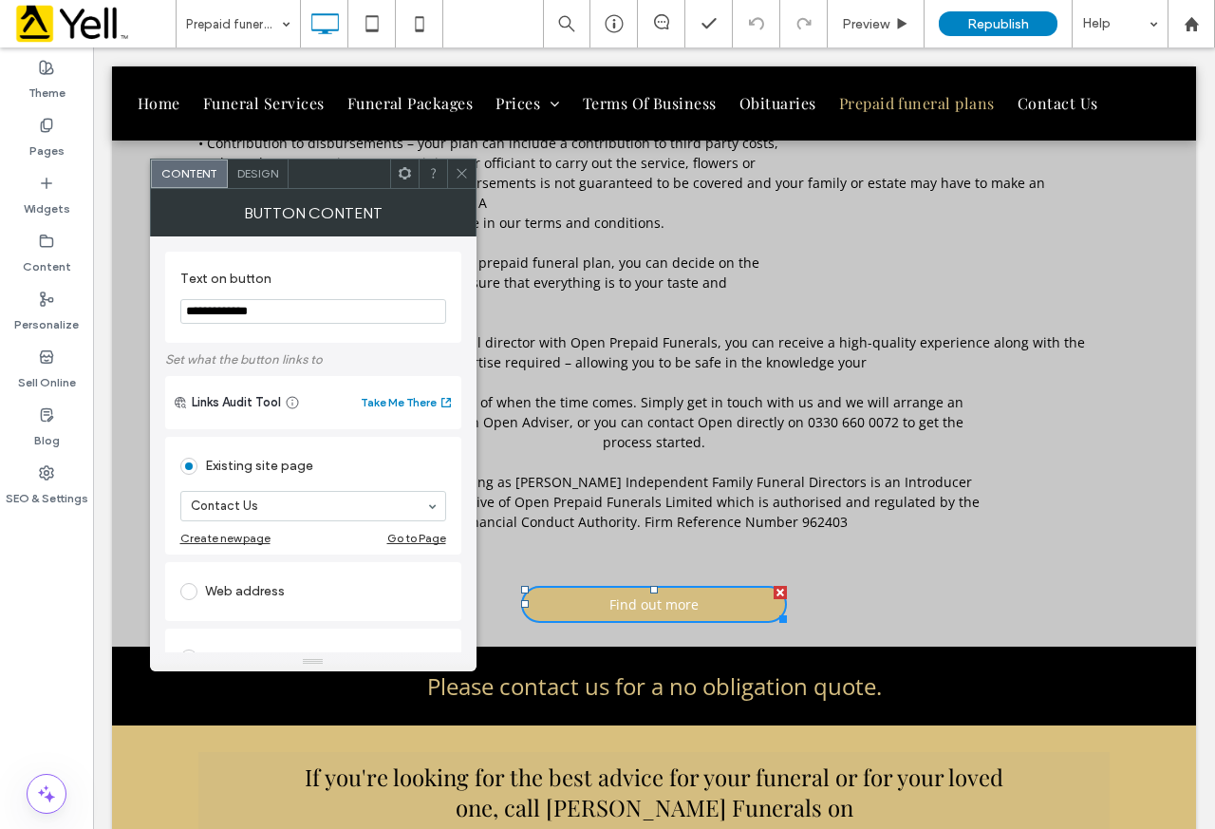
click at [457, 186] on span at bounding box center [462, 174] width 14 height 28
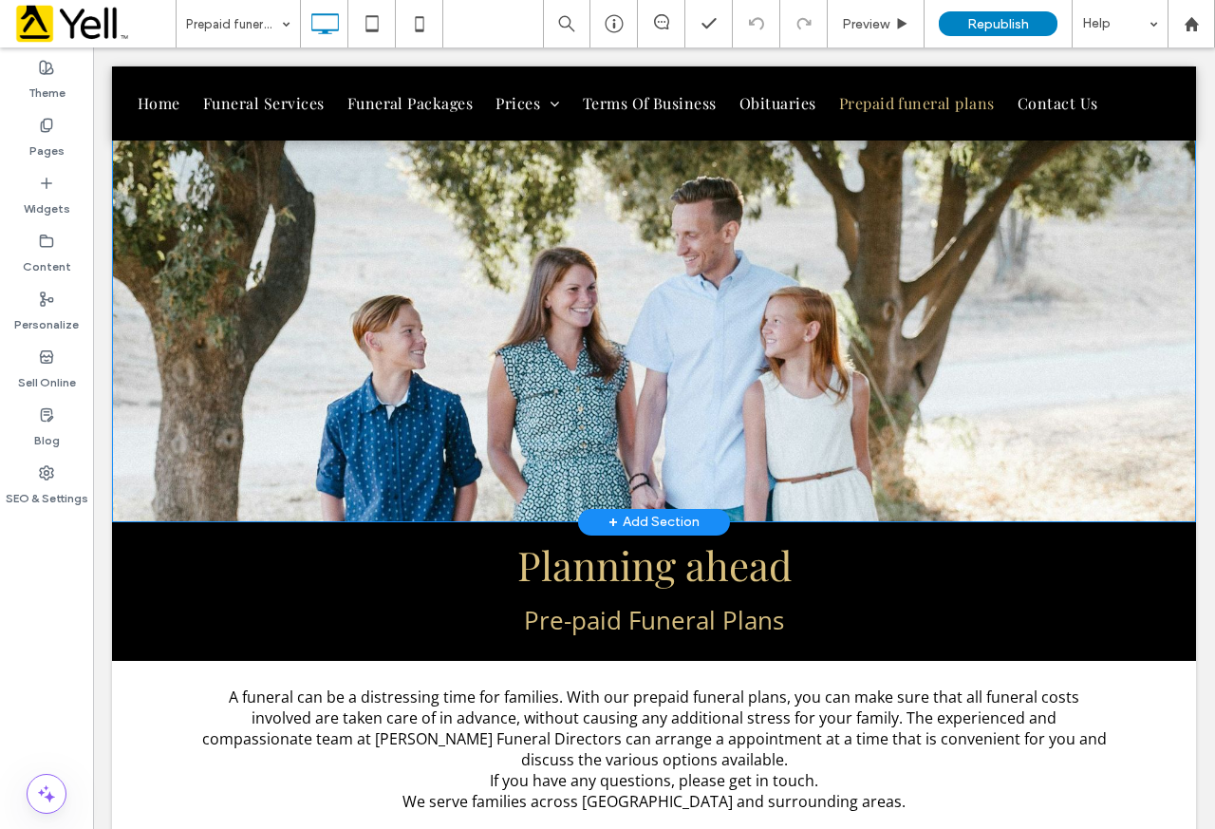
scroll to position [992, 0]
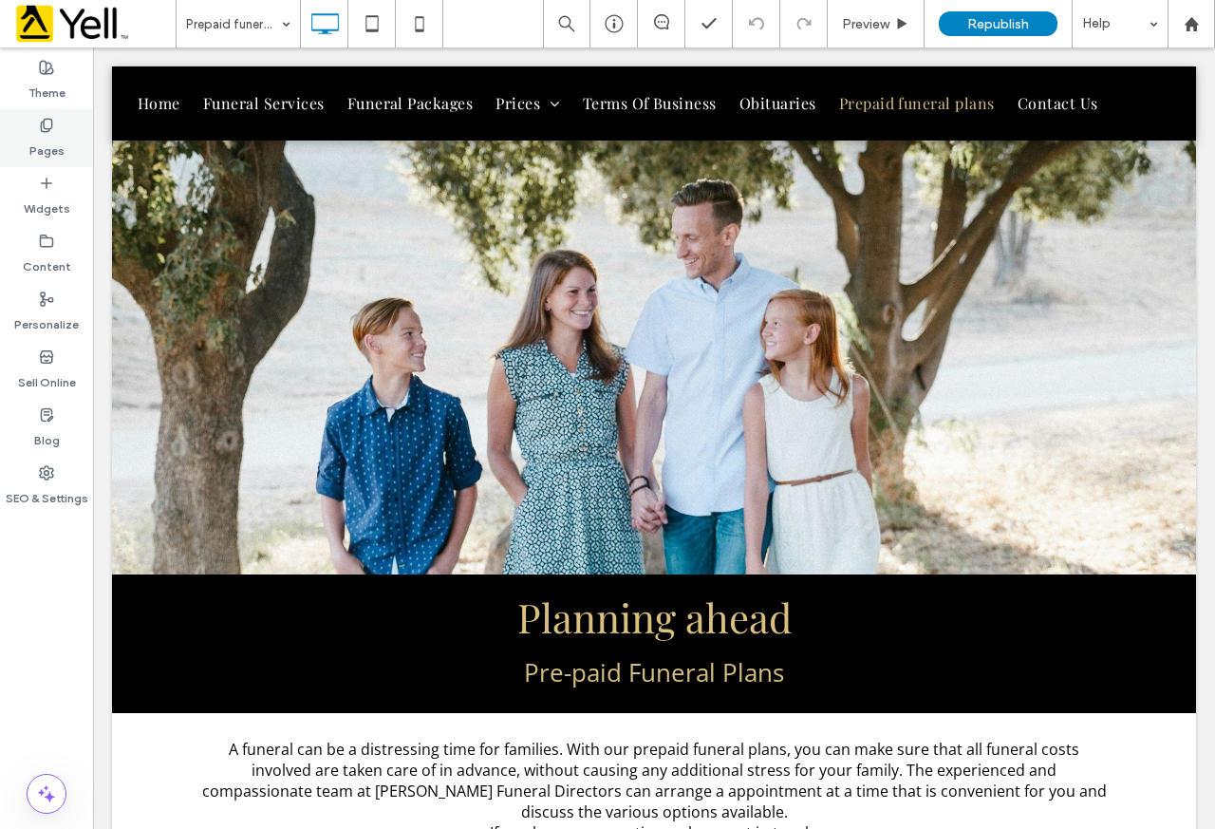
click at [35, 155] on label "Pages" at bounding box center [46, 146] width 35 height 27
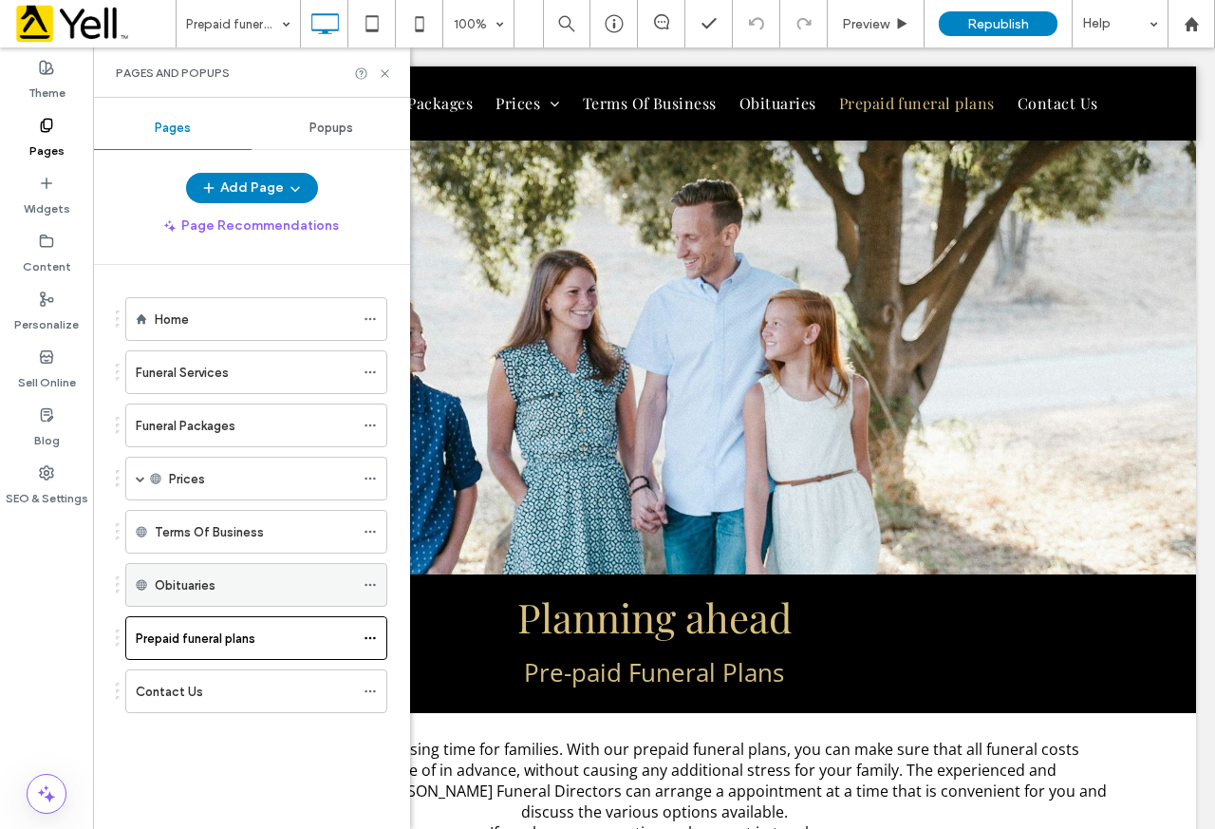
click at [270, 586] on div "Obituaries" at bounding box center [254, 585] width 199 height 20
click at [187, 575] on label "Obituaries" at bounding box center [185, 585] width 61 height 33
click at [205, 370] on label "Funeral Services" at bounding box center [182, 372] width 93 height 33
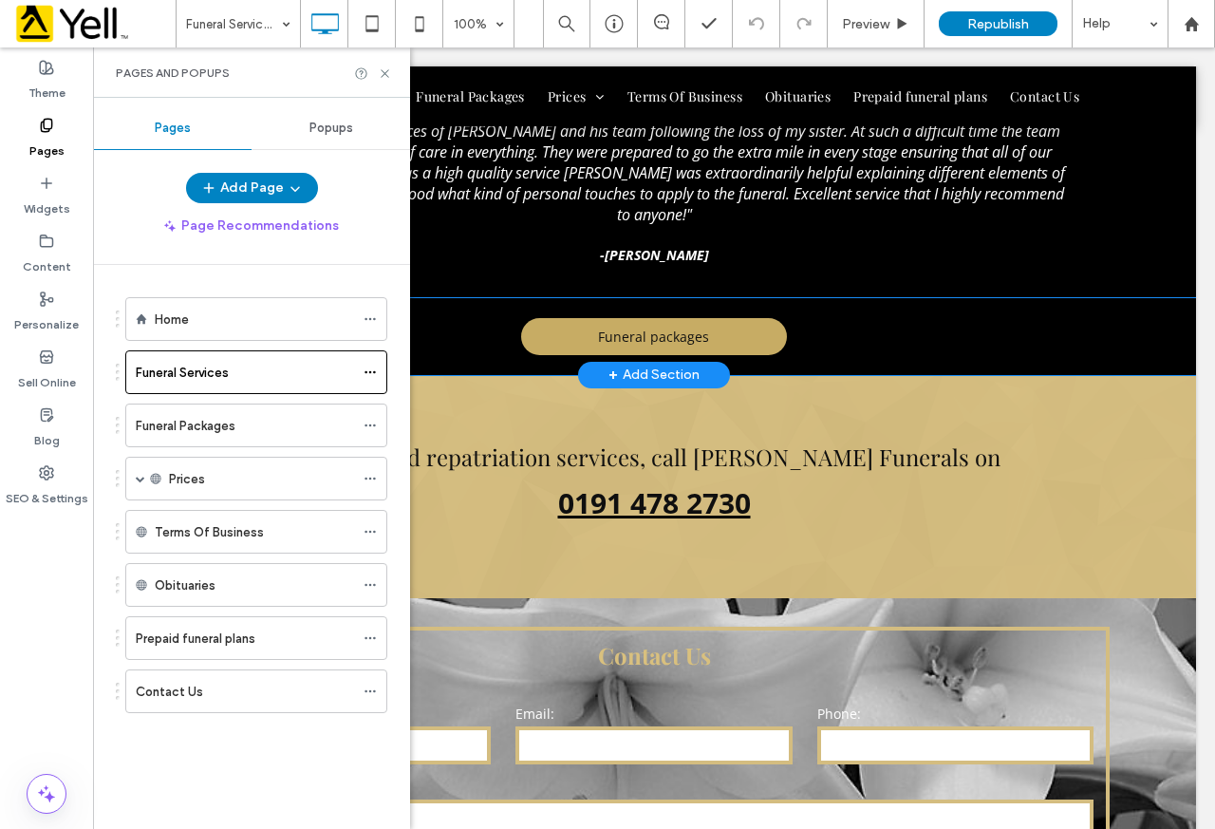
scroll to position [1468, 0]
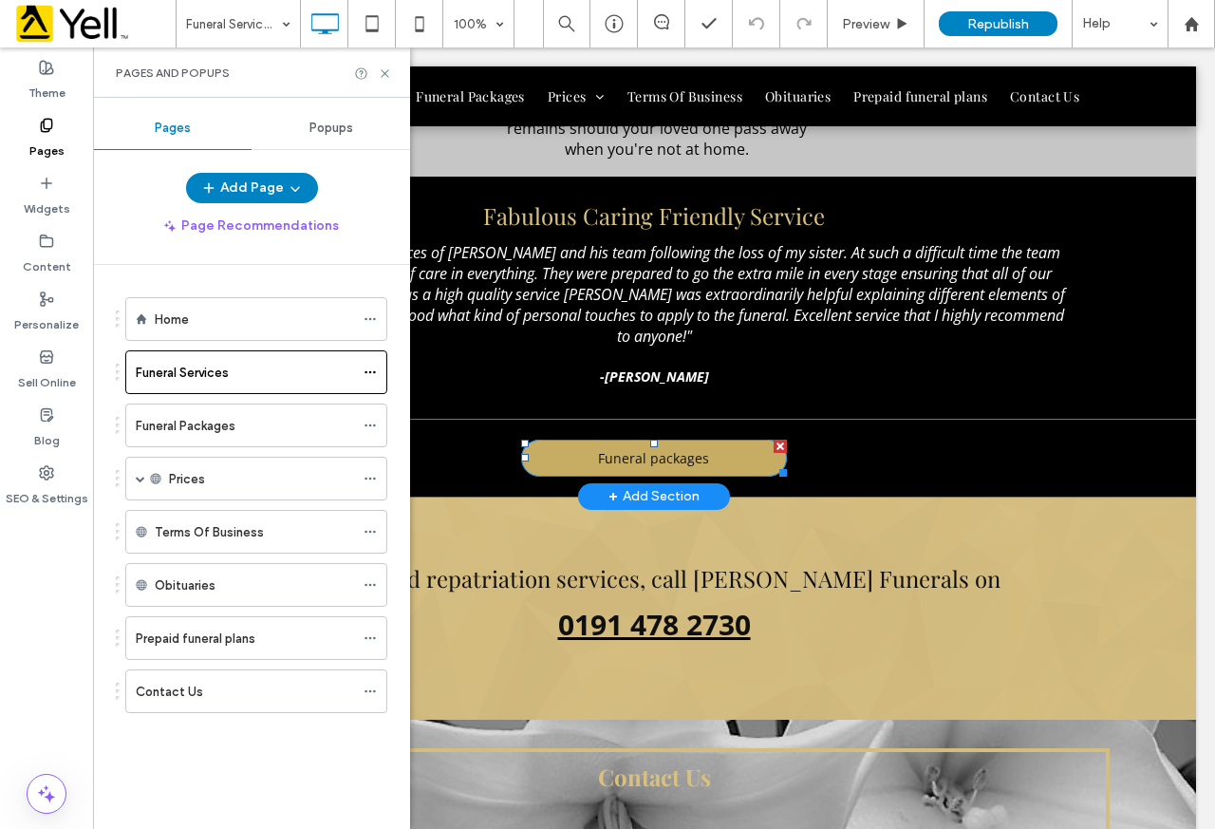
click at [621, 440] on span "Funeral packages" at bounding box center [653, 458] width 111 height 37
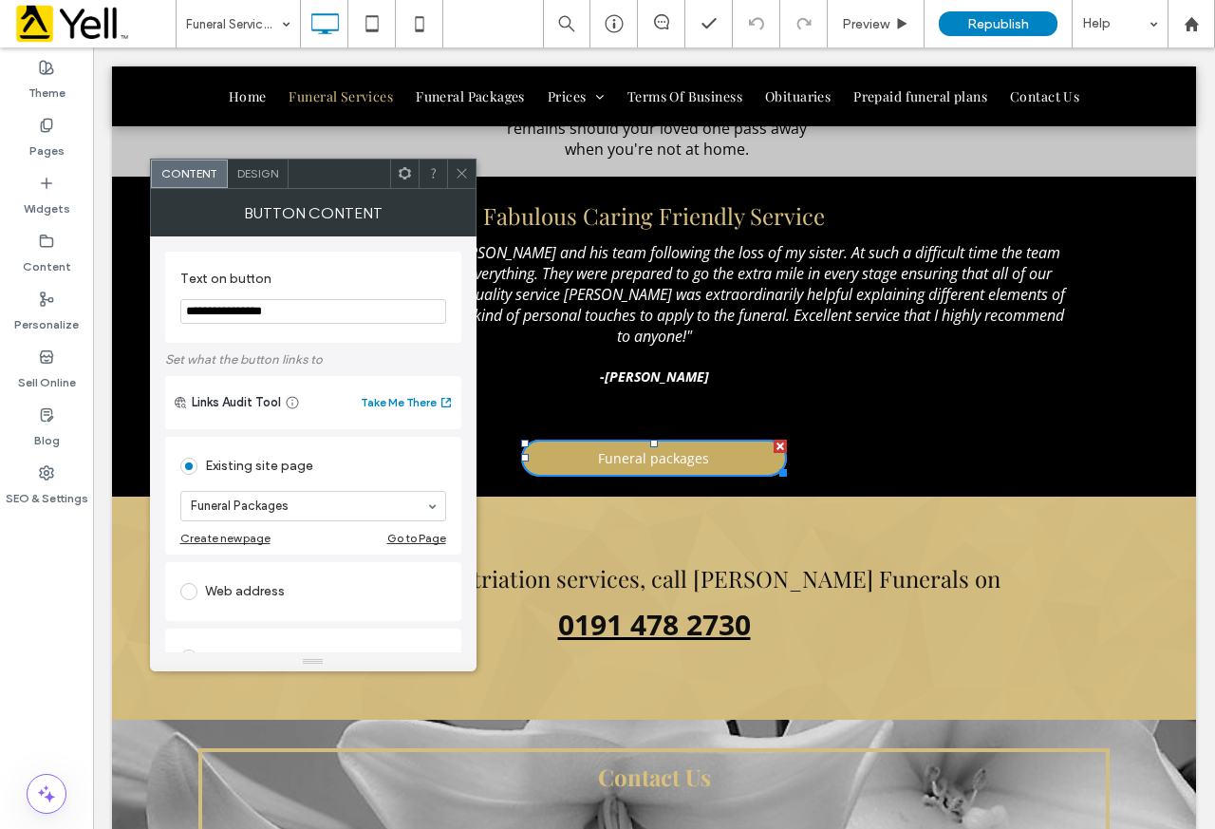
click at [463, 180] on span at bounding box center [462, 174] width 14 height 28
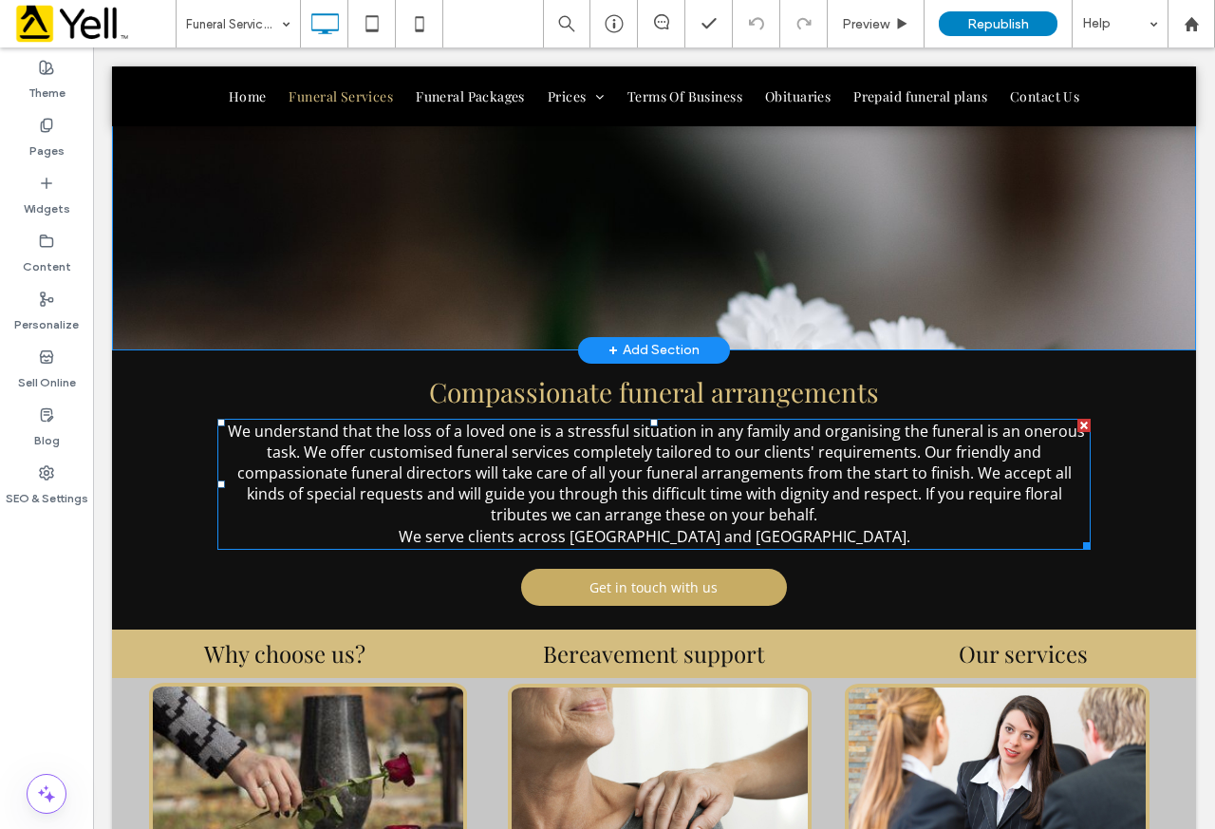
scroll to position [423, 0]
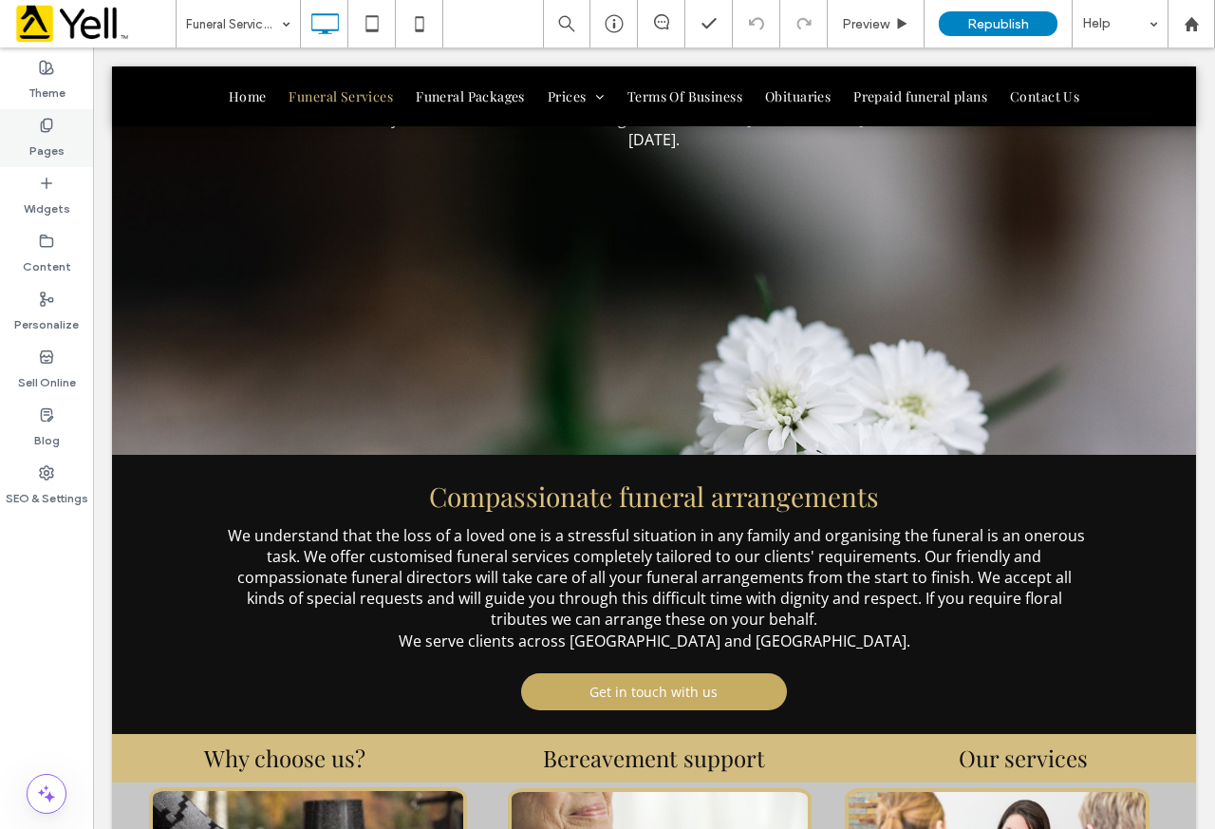
click at [37, 141] on label "Pages" at bounding box center [46, 146] width 35 height 27
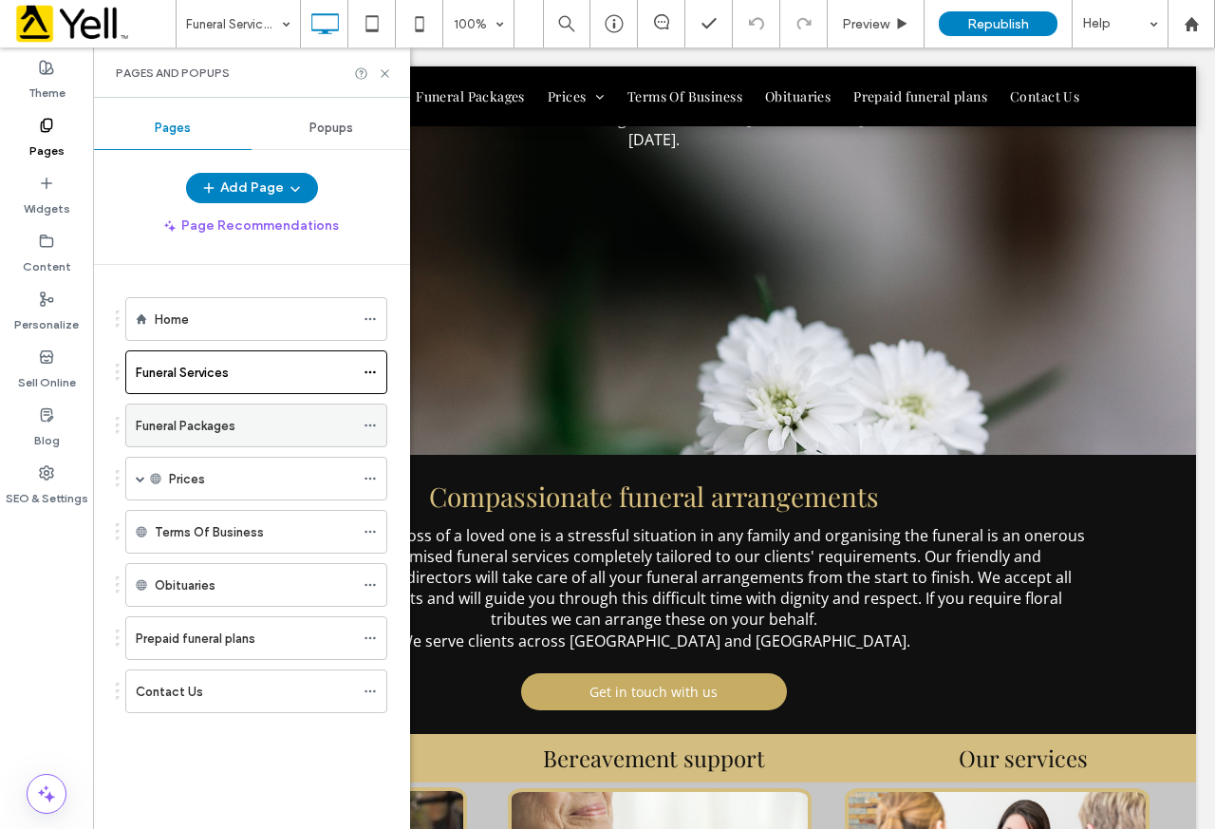
click at [213, 417] on label "Funeral Packages" at bounding box center [186, 425] width 100 height 33
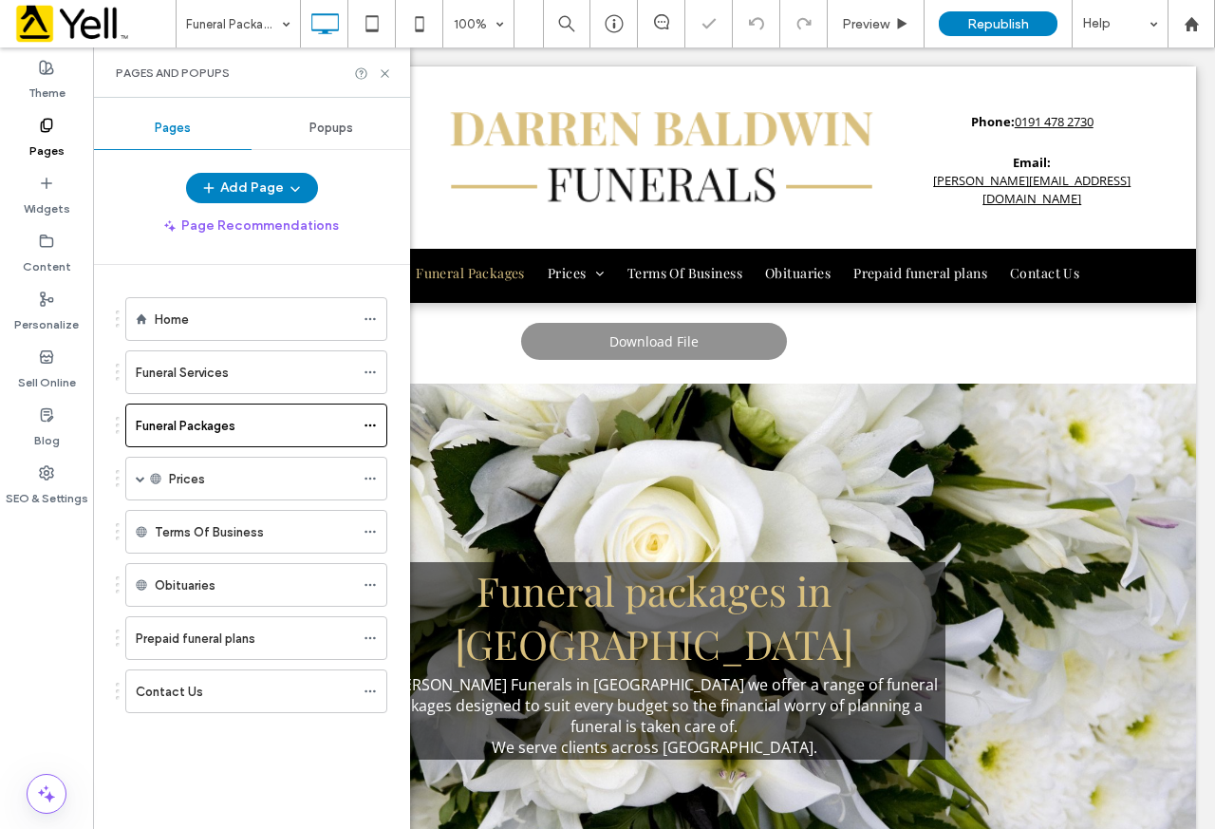
click at [394, 67] on div "Pages and Popups" at bounding box center [251, 72] width 317 height 50
click at [380, 69] on icon at bounding box center [385, 73] width 14 height 14
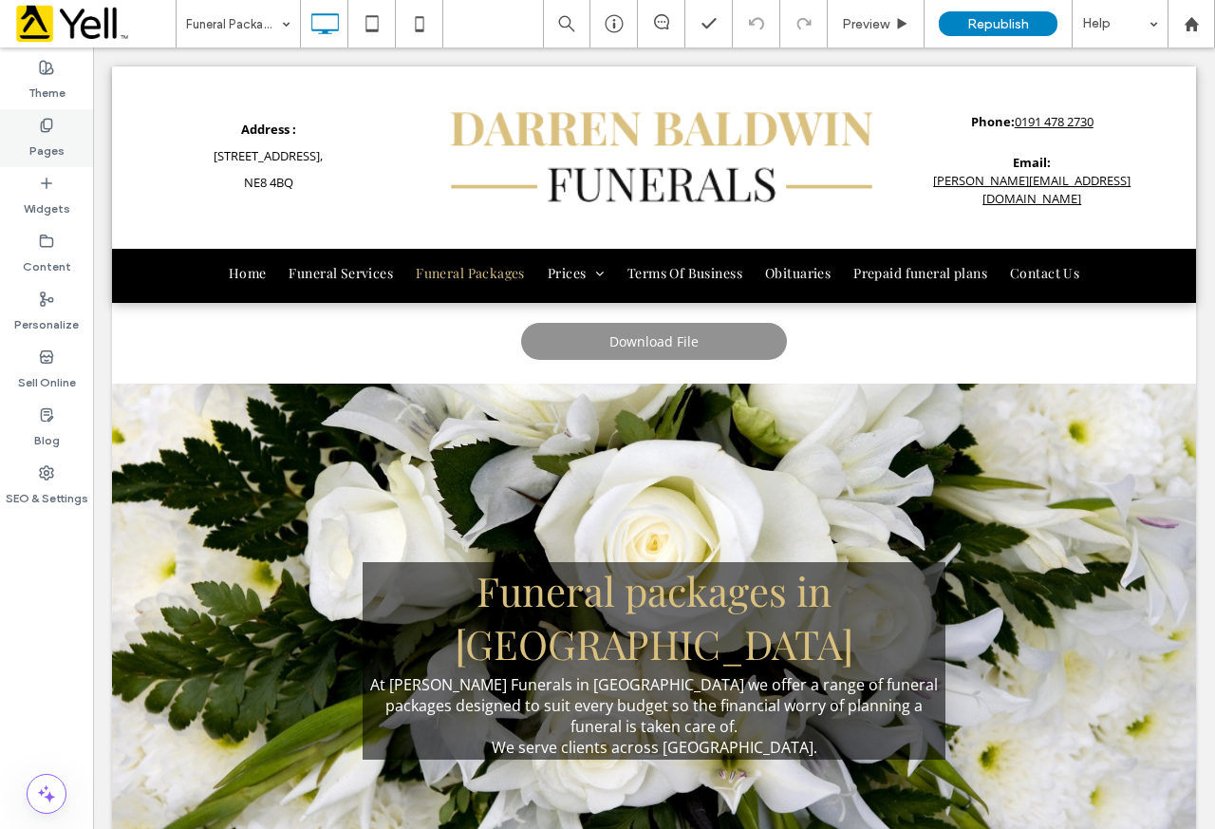
click at [47, 143] on label "Pages" at bounding box center [46, 146] width 35 height 27
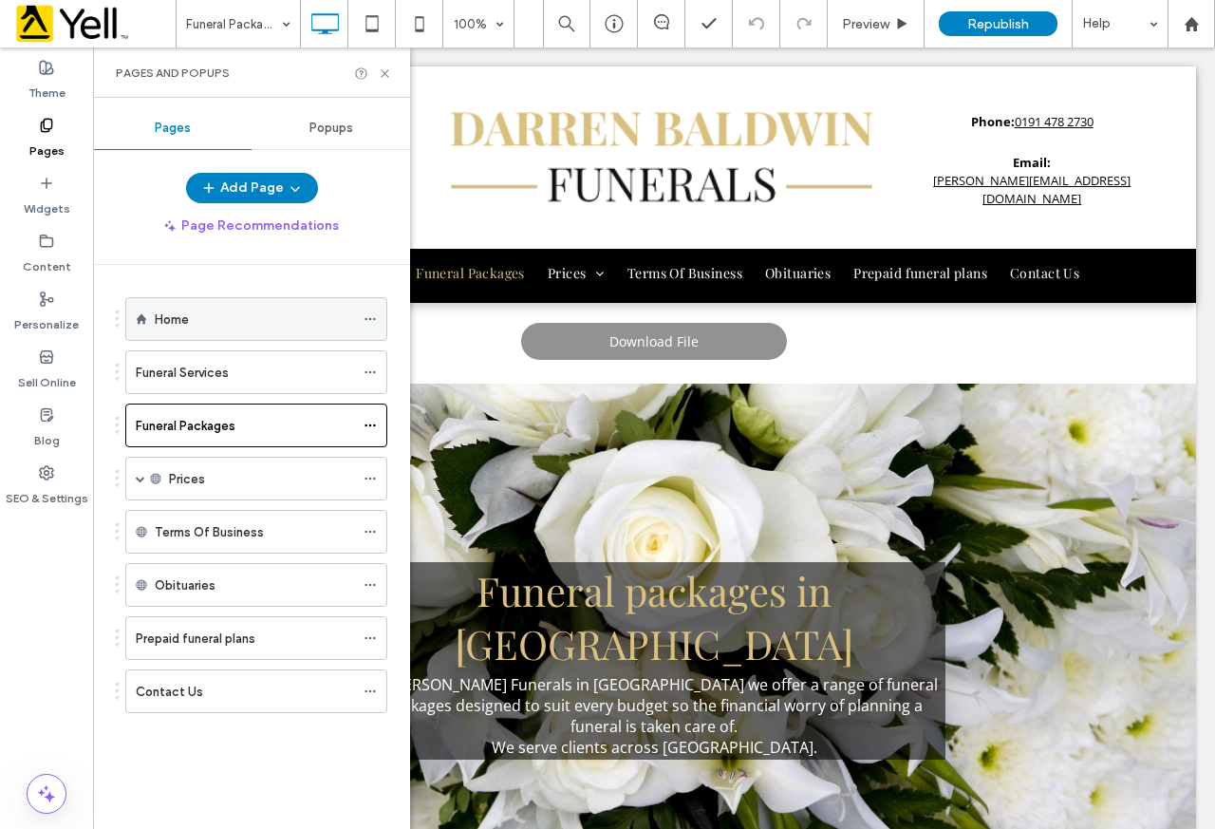
click at [186, 326] on label "Home" at bounding box center [172, 319] width 34 height 33
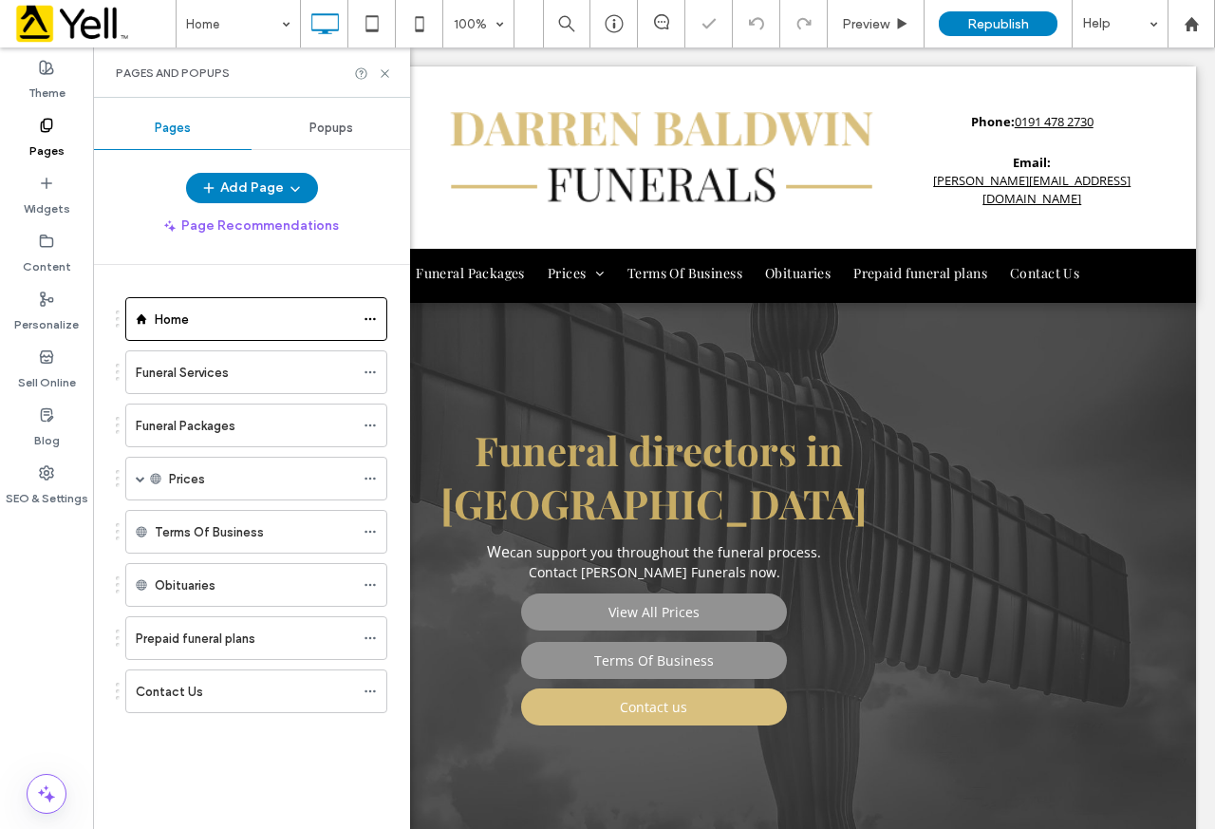
click at [971, 46] on div "Republish" at bounding box center [998, 23] width 119 height 47
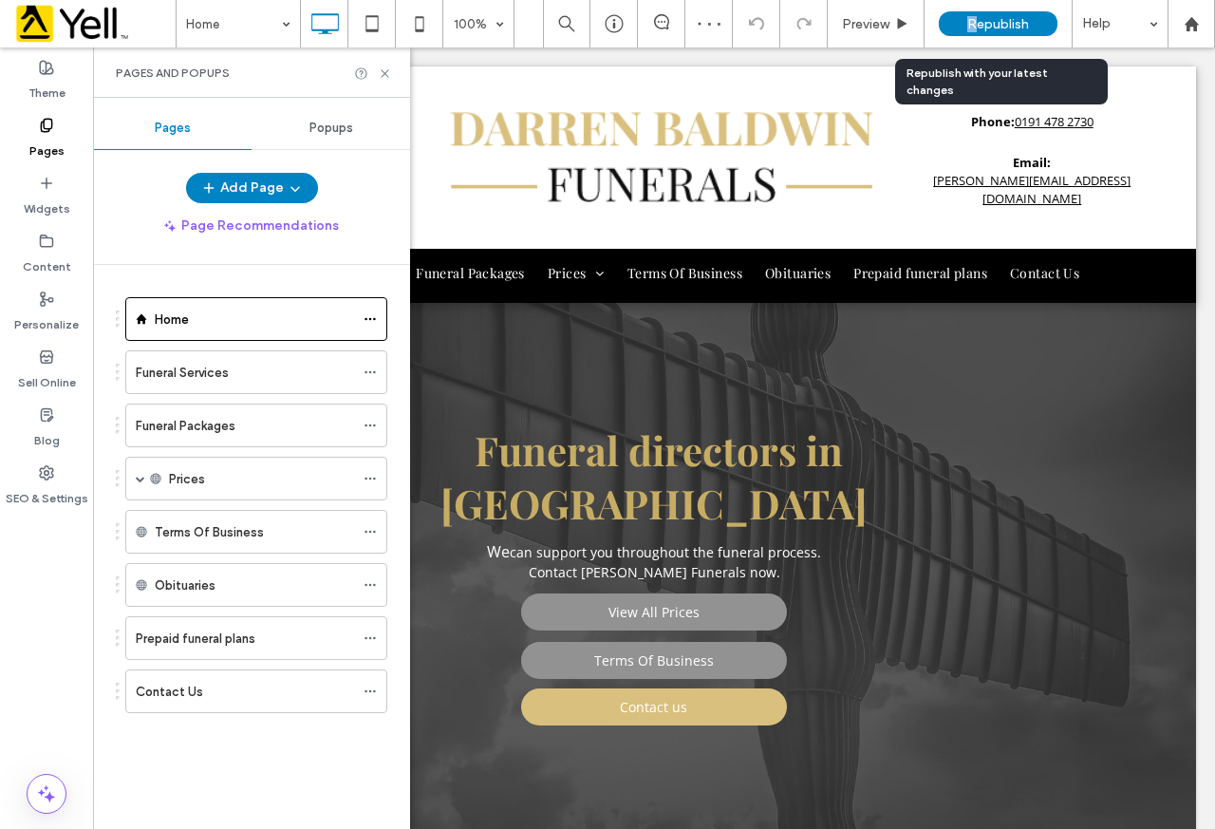
click at [972, 28] on span "Republish" at bounding box center [999, 24] width 62 height 16
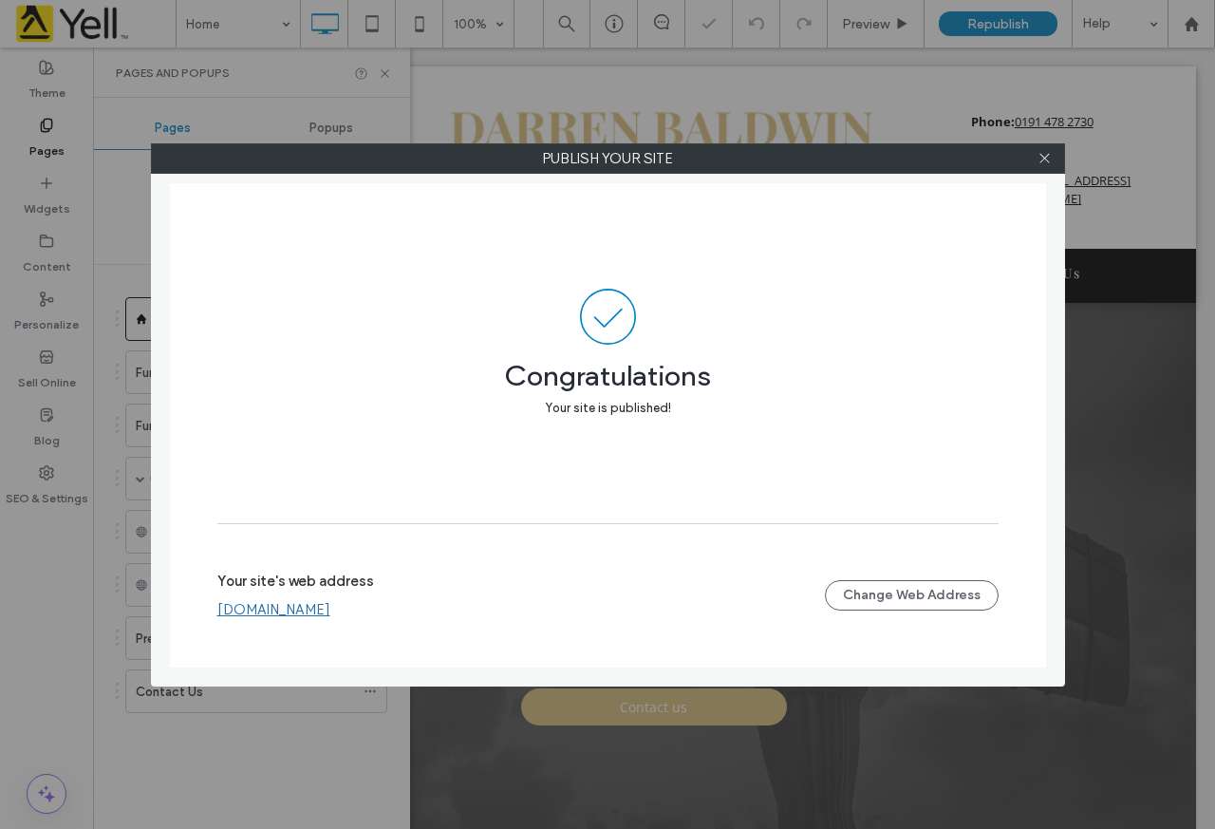
click at [314, 614] on link "[DOMAIN_NAME]" at bounding box center [273, 609] width 113 height 17
